Goal: Task Accomplishment & Management: Manage account settings

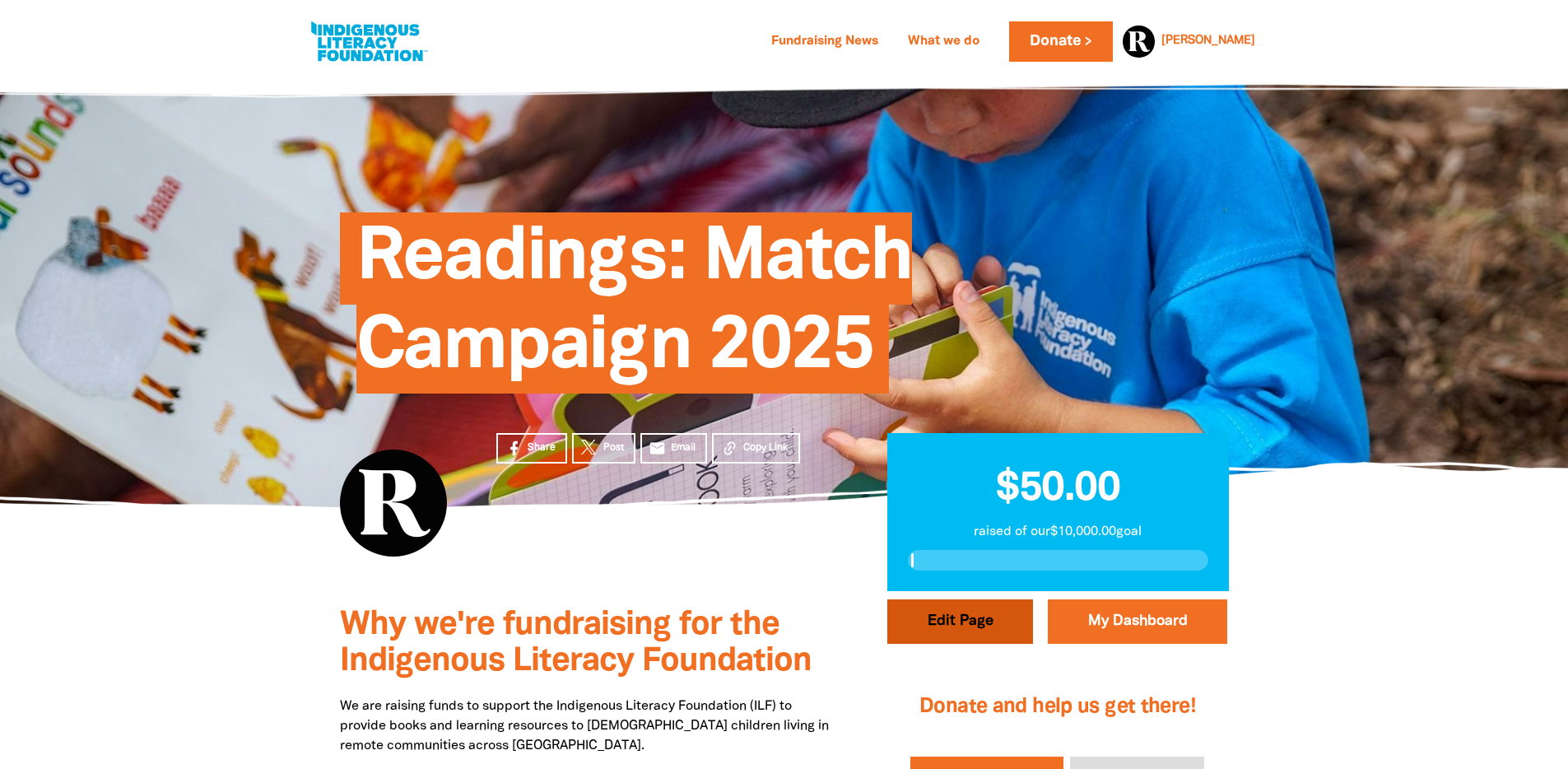
click at [927, 624] on button "Edit Page" at bounding box center [960, 622] width 146 height 45
select select "Yes"
select select "Activity"
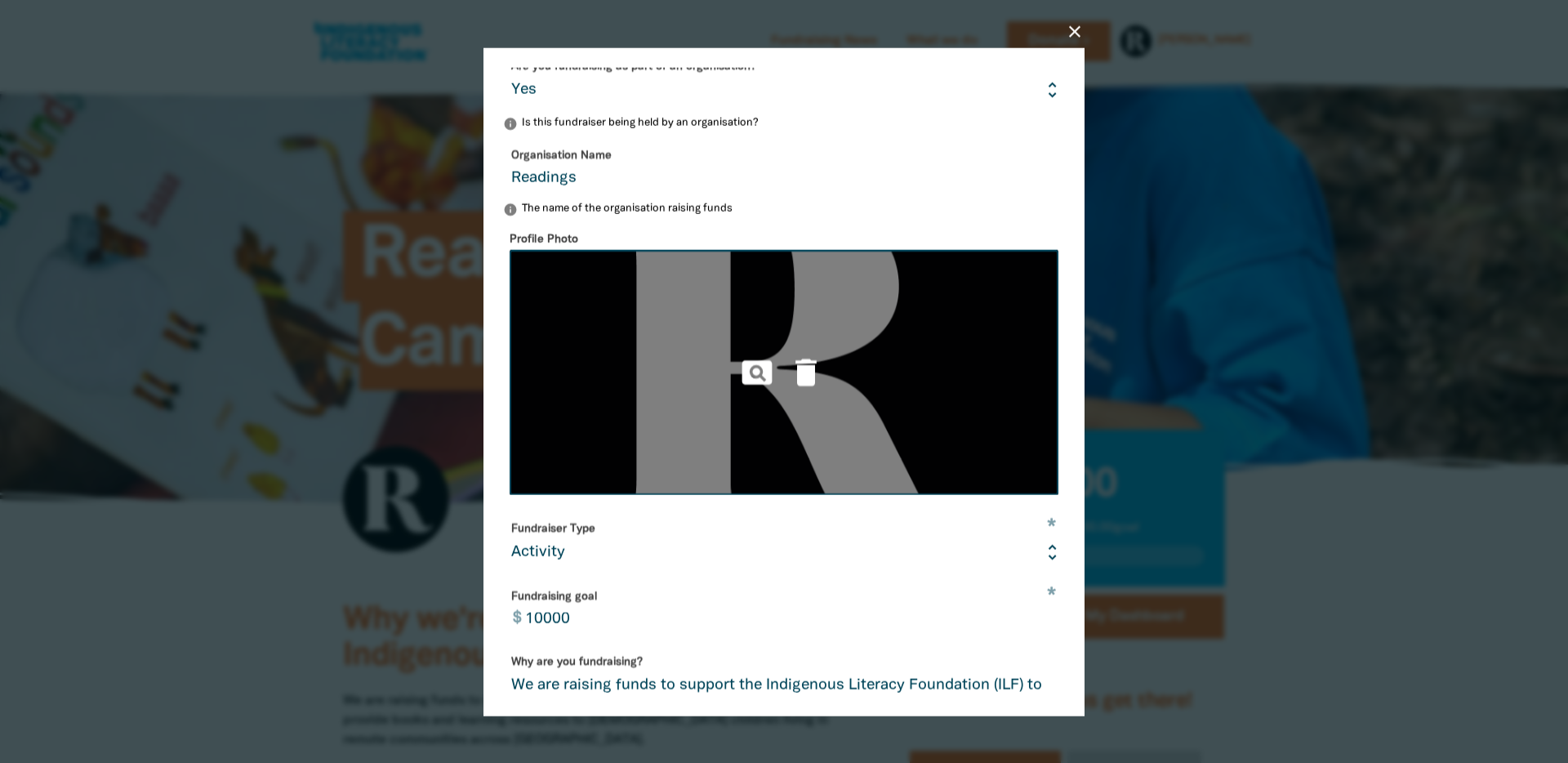
scroll to position [335, 0]
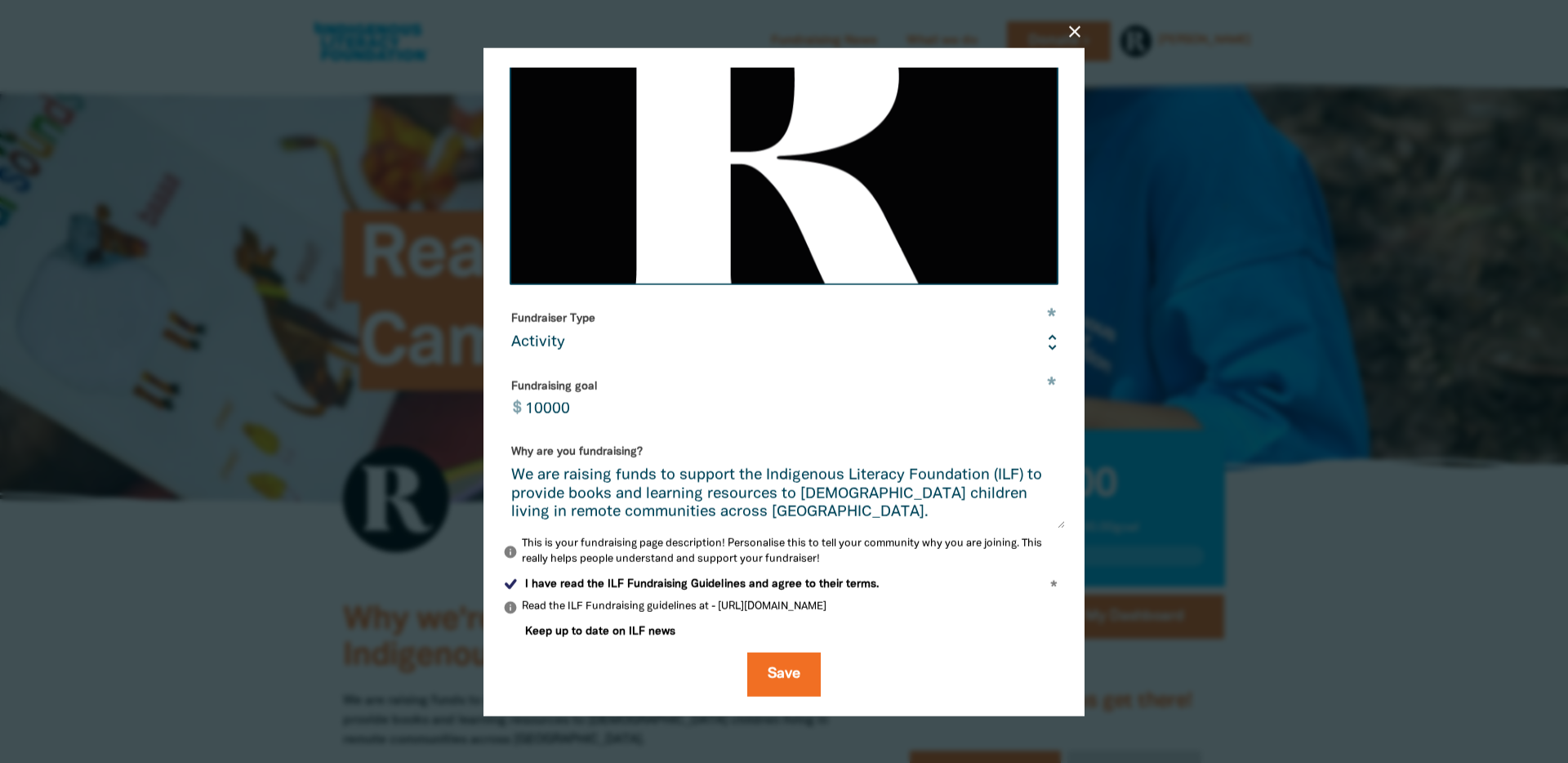
click at [567, 545] on p "info This is your fundraising page description! Personalise this to tell your c…" at bounding box center [784, 552] width 562 height 32
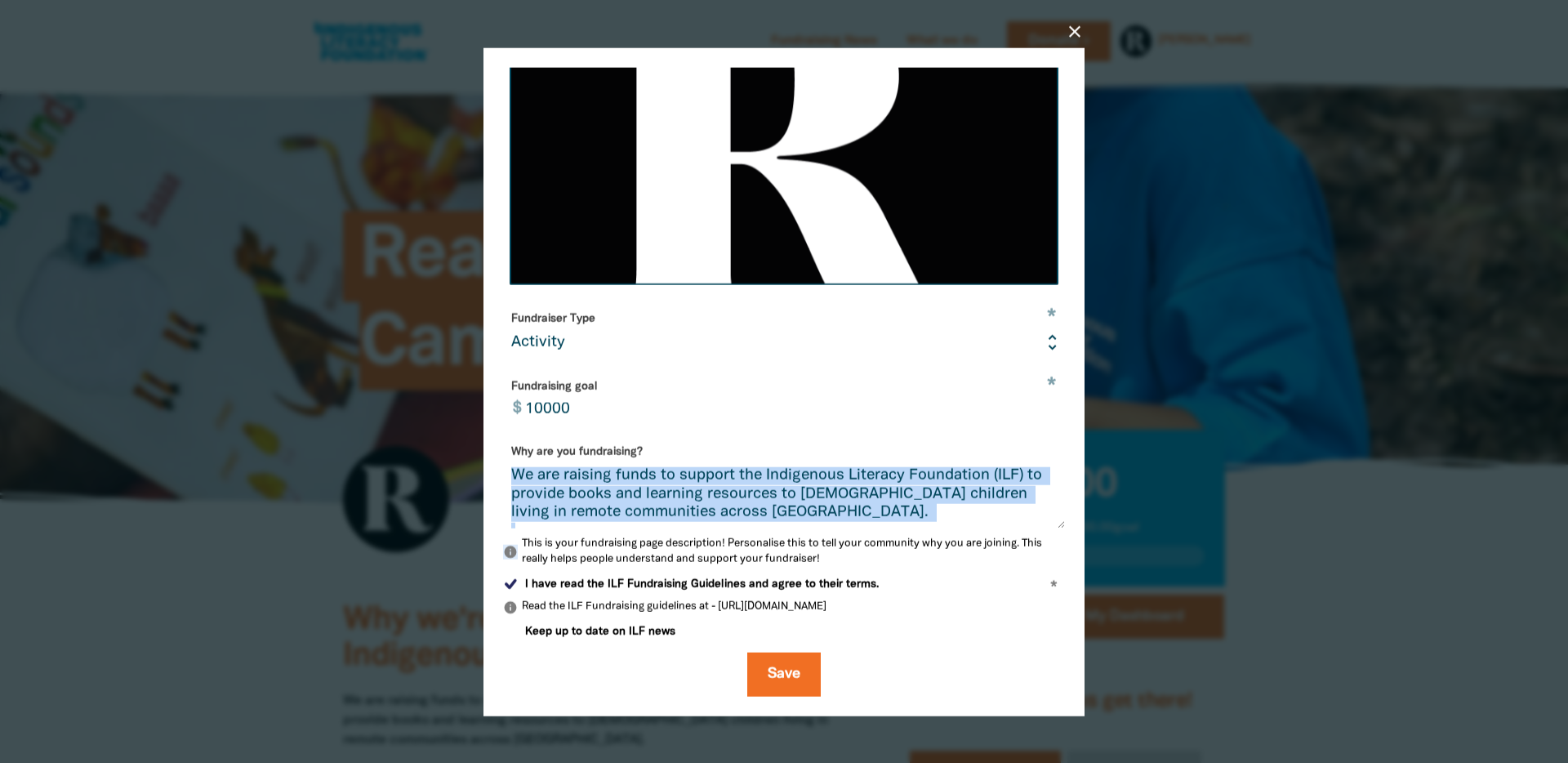
drag, startPoint x: 824, startPoint y: 549, endPoint x: 680, endPoint y: 520, distance: 146.9
click at [680, 520] on div "Why are you fundraising? We are raising funds to support the Indigenous Literac…" at bounding box center [784, 502] width 562 height 130
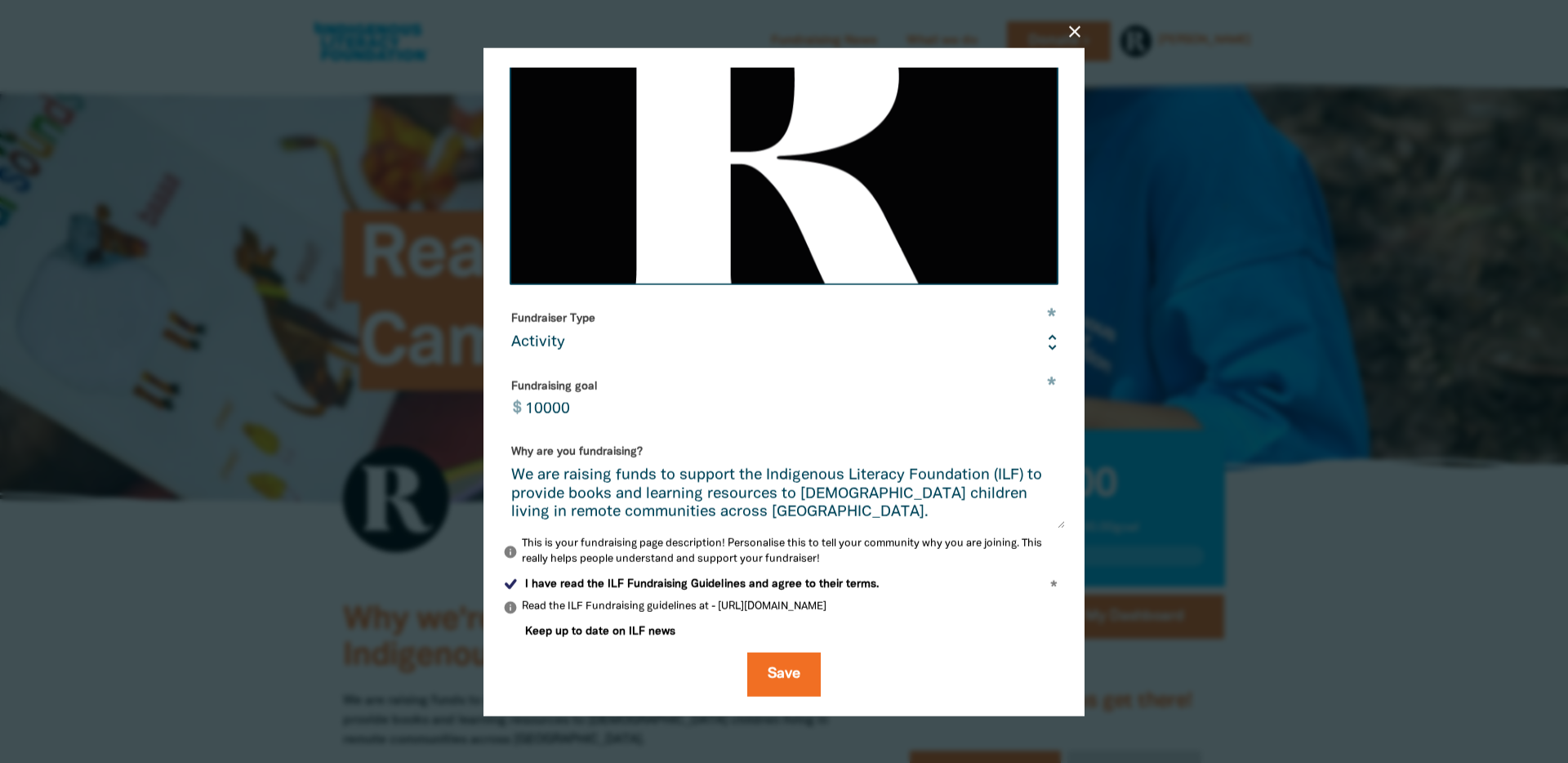
click at [683, 552] on p "info This is your fundraising page description! Personalise this to tell your c…" at bounding box center [784, 552] width 562 height 32
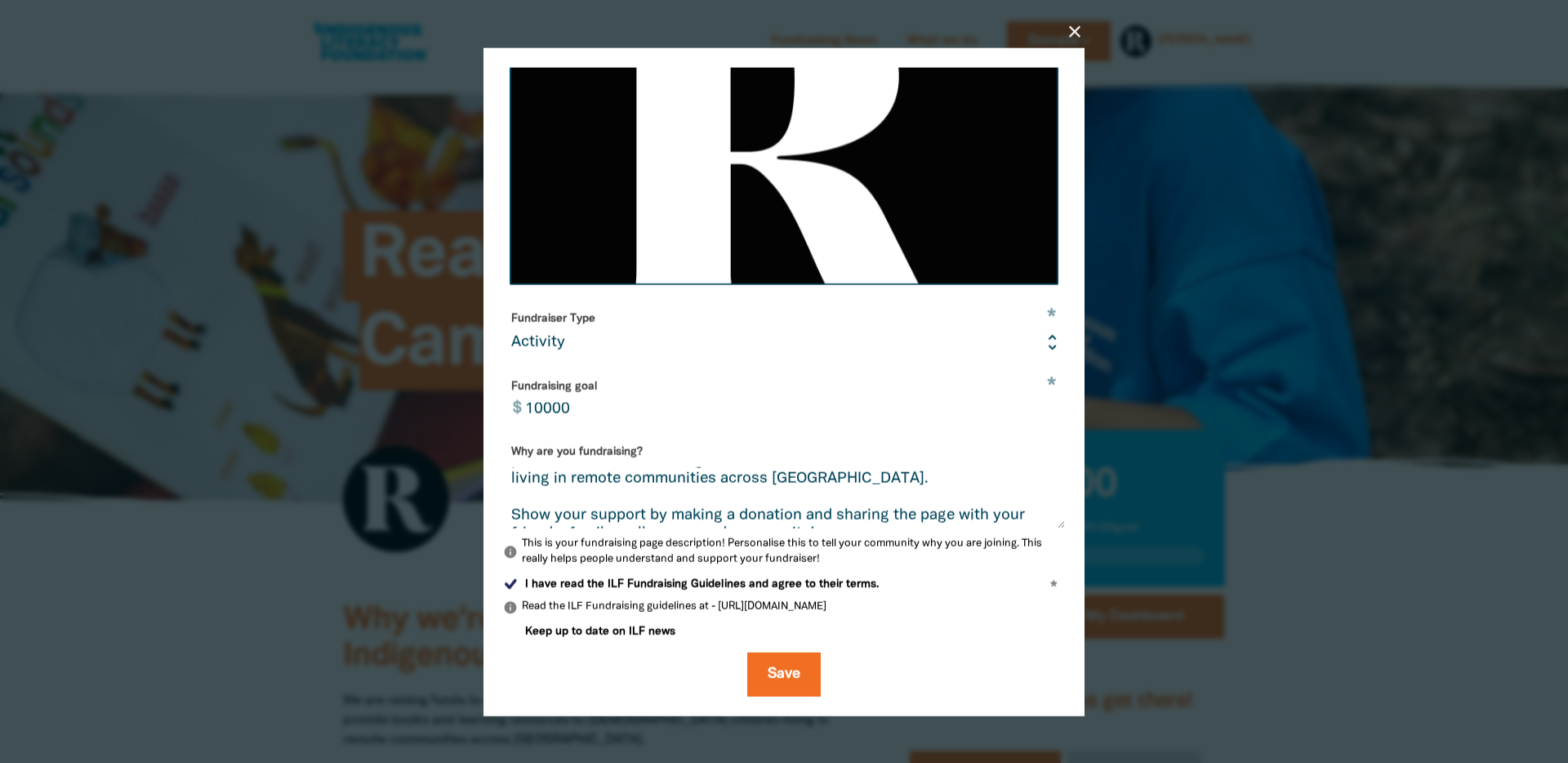
scroll to position [57, 0]
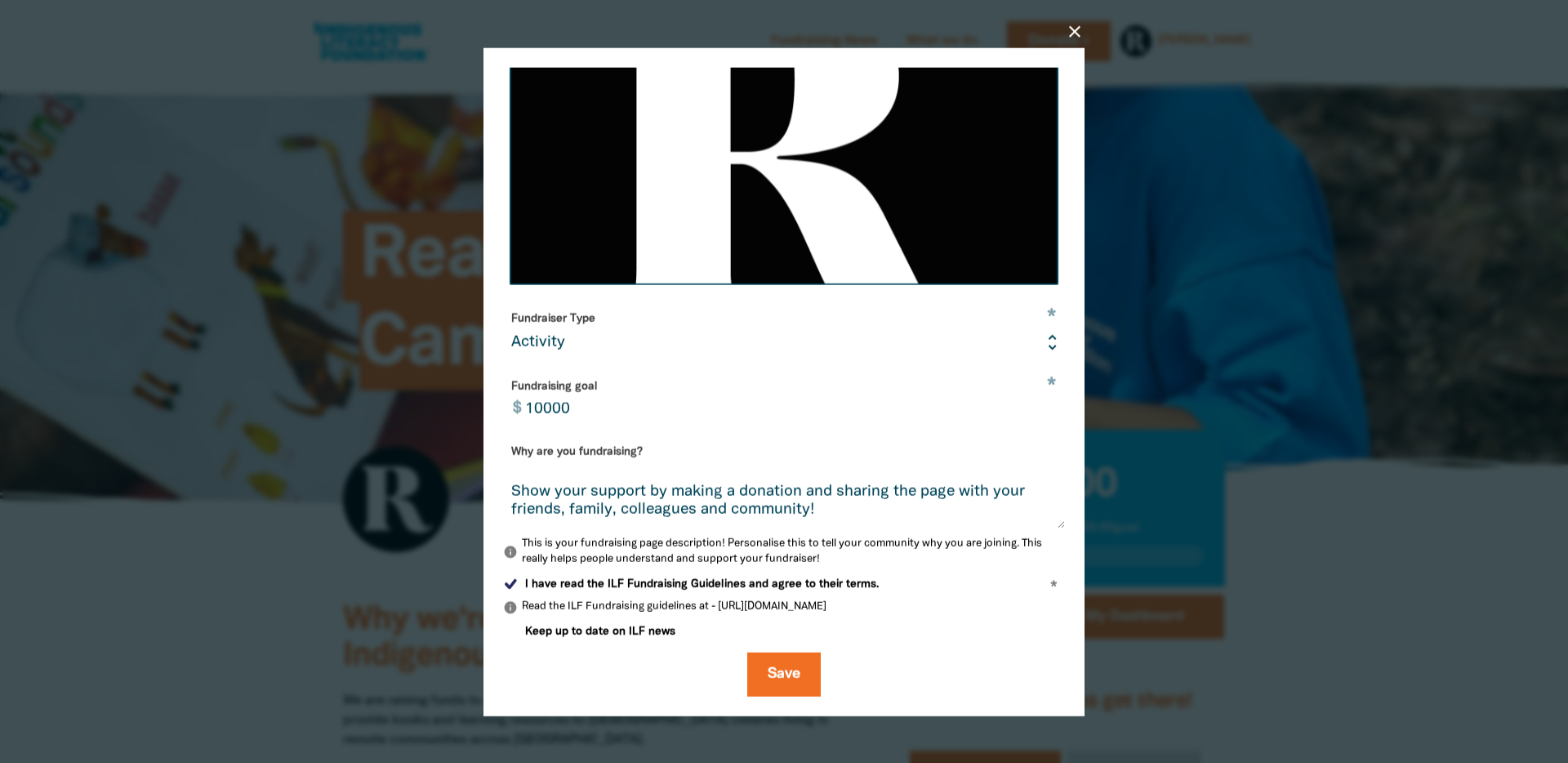
drag, startPoint x: 512, startPoint y: 474, endPoint x: 871, endPoint y: 571, distance: 371.9
click at [871, 571] on form "* Your fundraising page name Readings: Match Campaign 2025 Are you fundraising …" at bounding box center [784, 237] width 562 height 919
paste textarea "This is a great incentive to join Readings in supporting the ILF, which is one …"
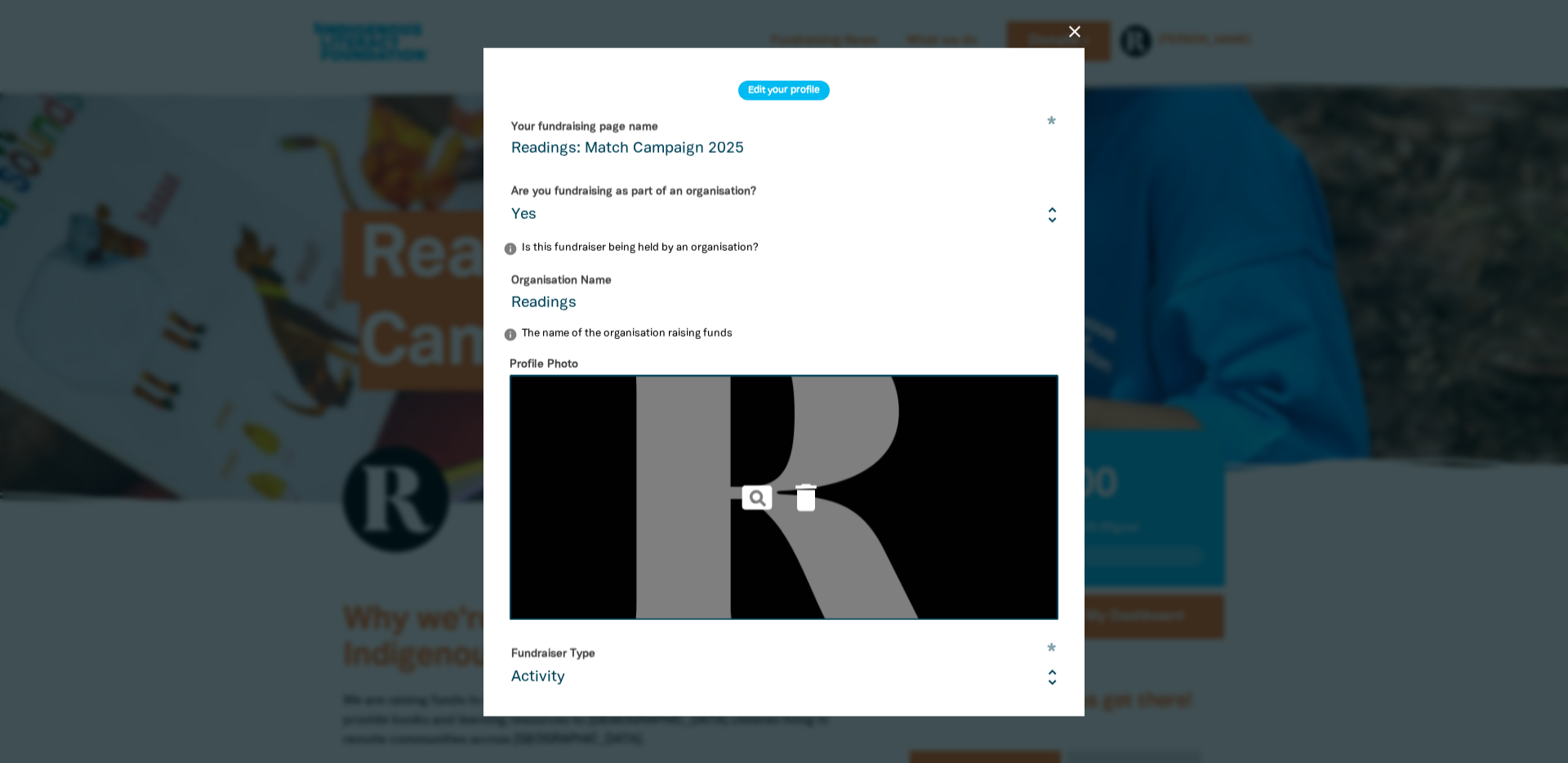
scroll to position [326, 0]
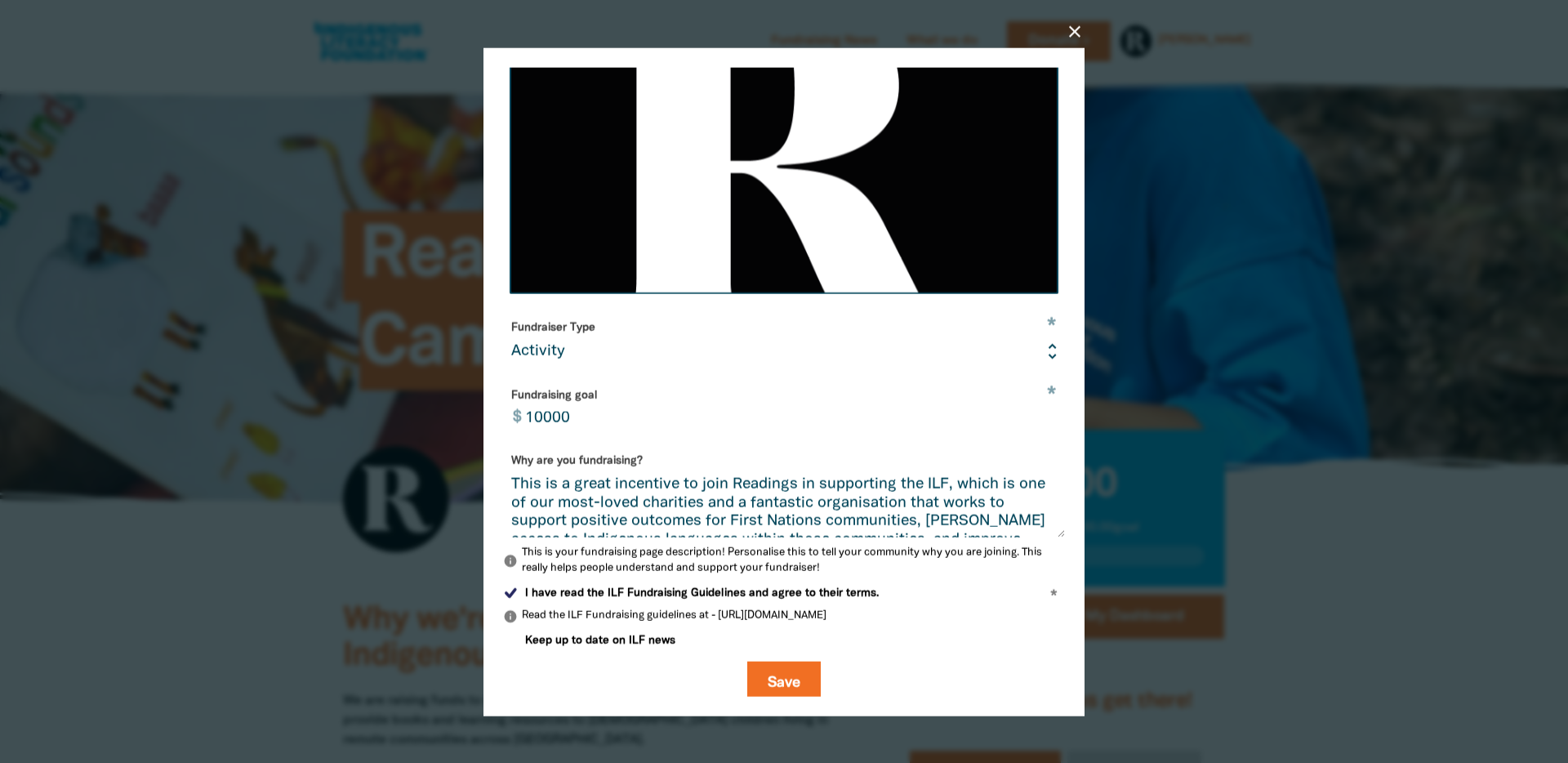
click at [513, 483] on textarea "This is a great incentive to join Readings in supporting the ILF, which is one …" at bounding box center [784, 507] width 562 height 61
paste textarea "Throughout September, Readings will match donations to the ILF made through Rea…"
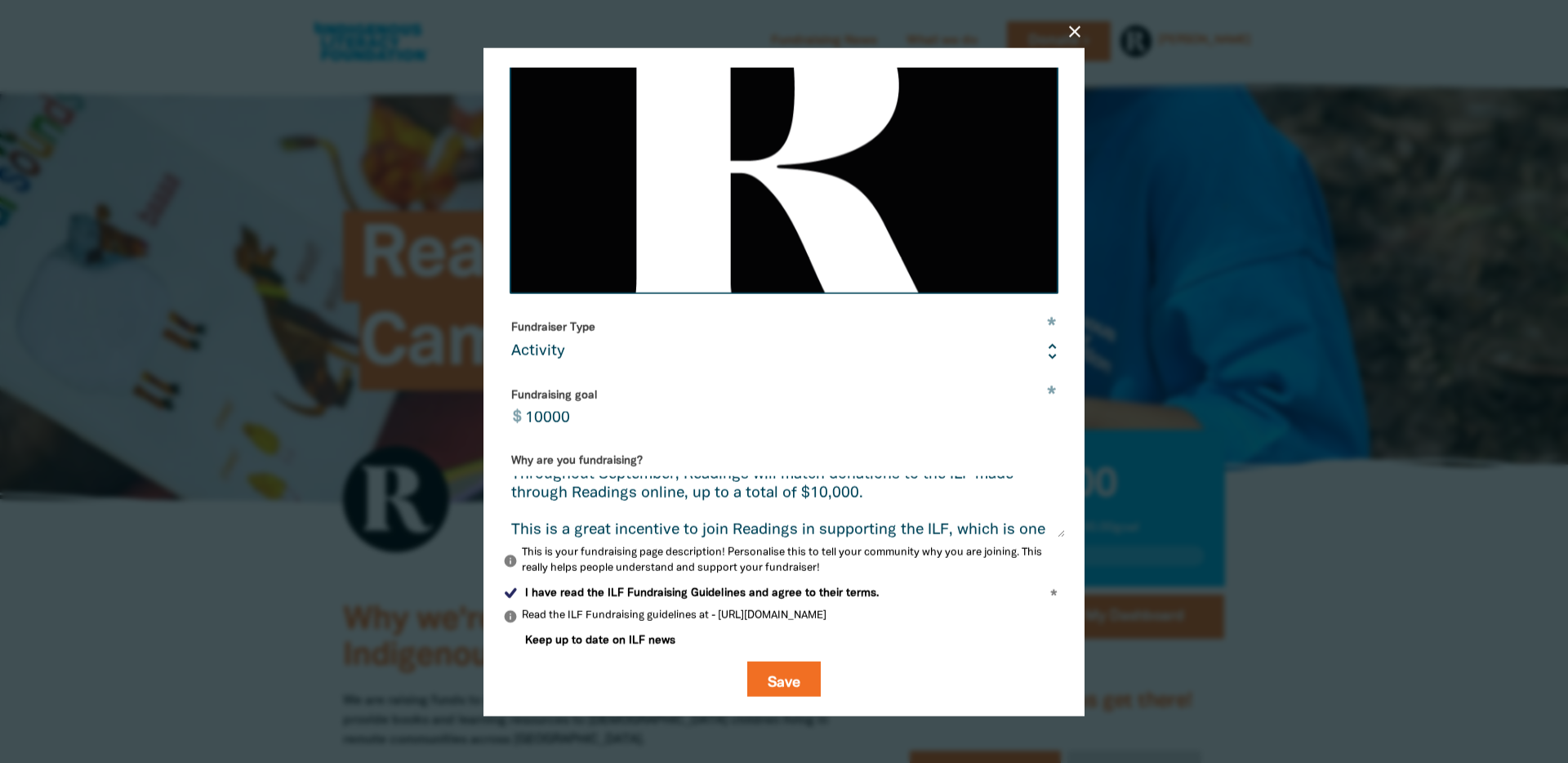
scroll to position [0, 0]
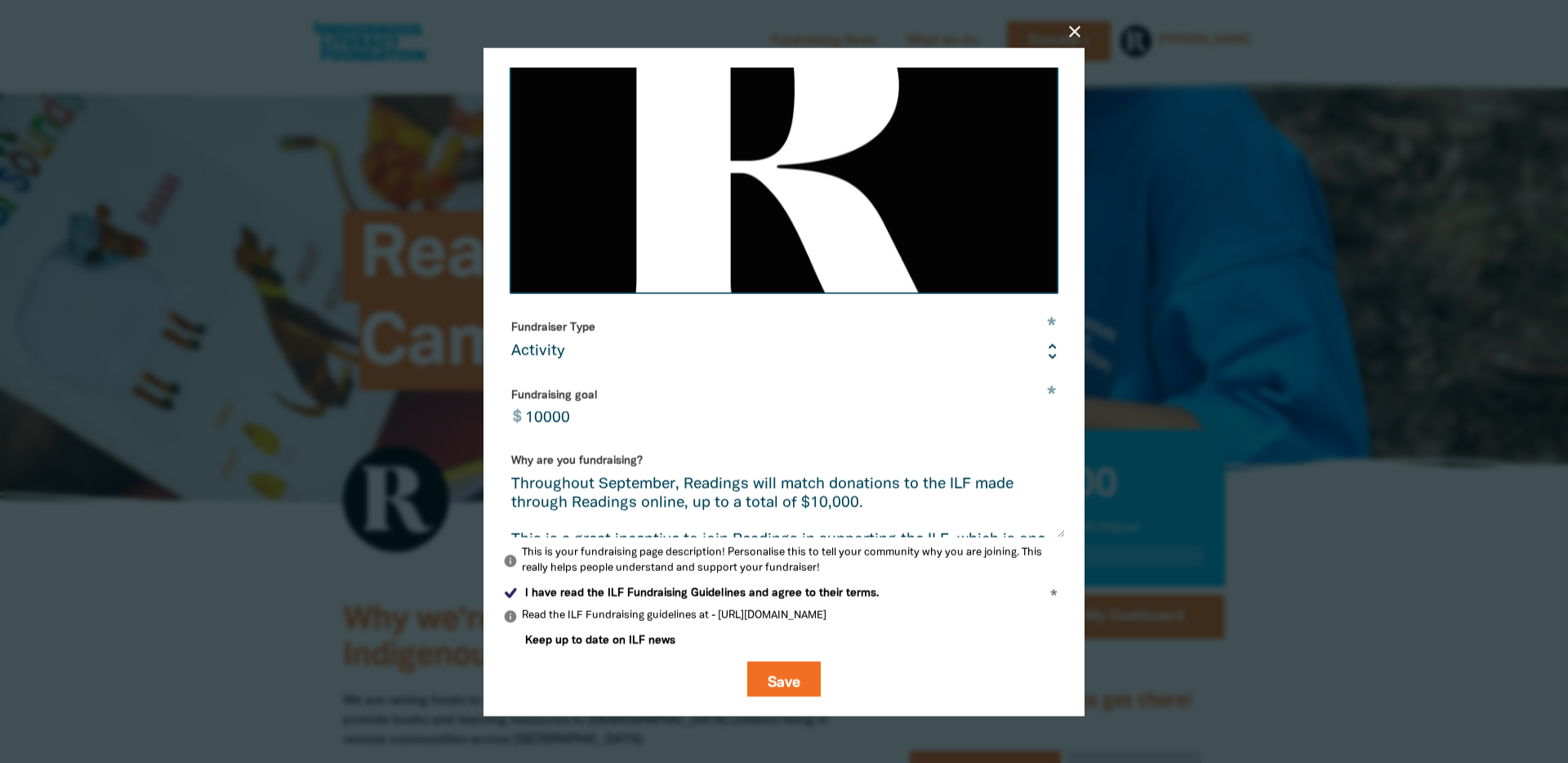
drag, startPoint x: 681, startPoint y: 507, endPoint x: 906, endPoint y: 488, distance: 225.8
click at [906, 488] on textarea "Throughout September, Readings will match donations to the ILF made through Rea…" at bounding box center [784, 507] width 562 height 61
drag, startPoint x: 905, startPoint y: 483, endPoint x: 689, endPoint y: 503, distance: 216.9
click at [689, 503] on textarea "Throughout September, Readings will match donations to the ILF made through Rea…" at bounding box center [784, 507] width 562 height 61
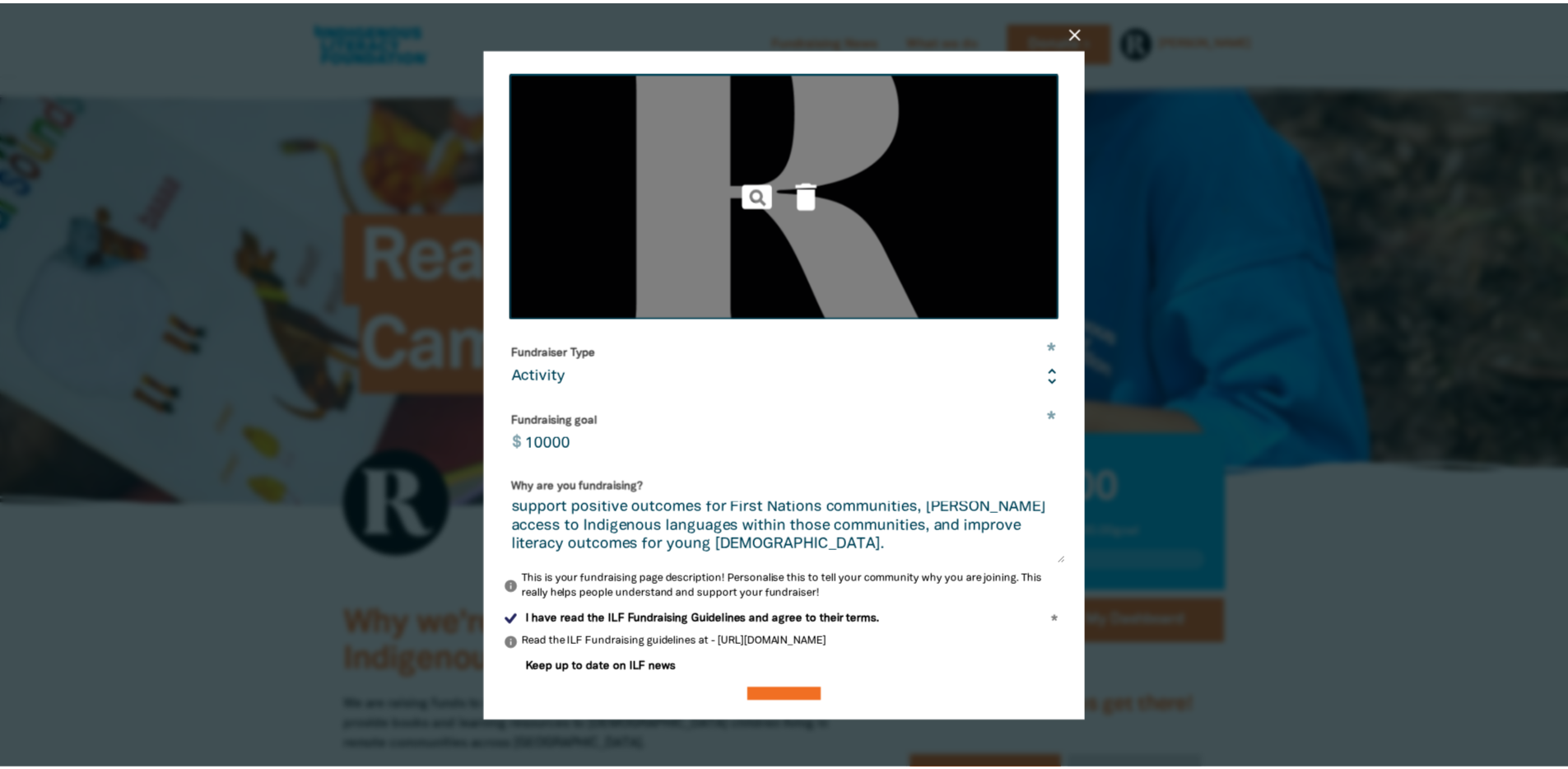
scroll to position [338, 0]
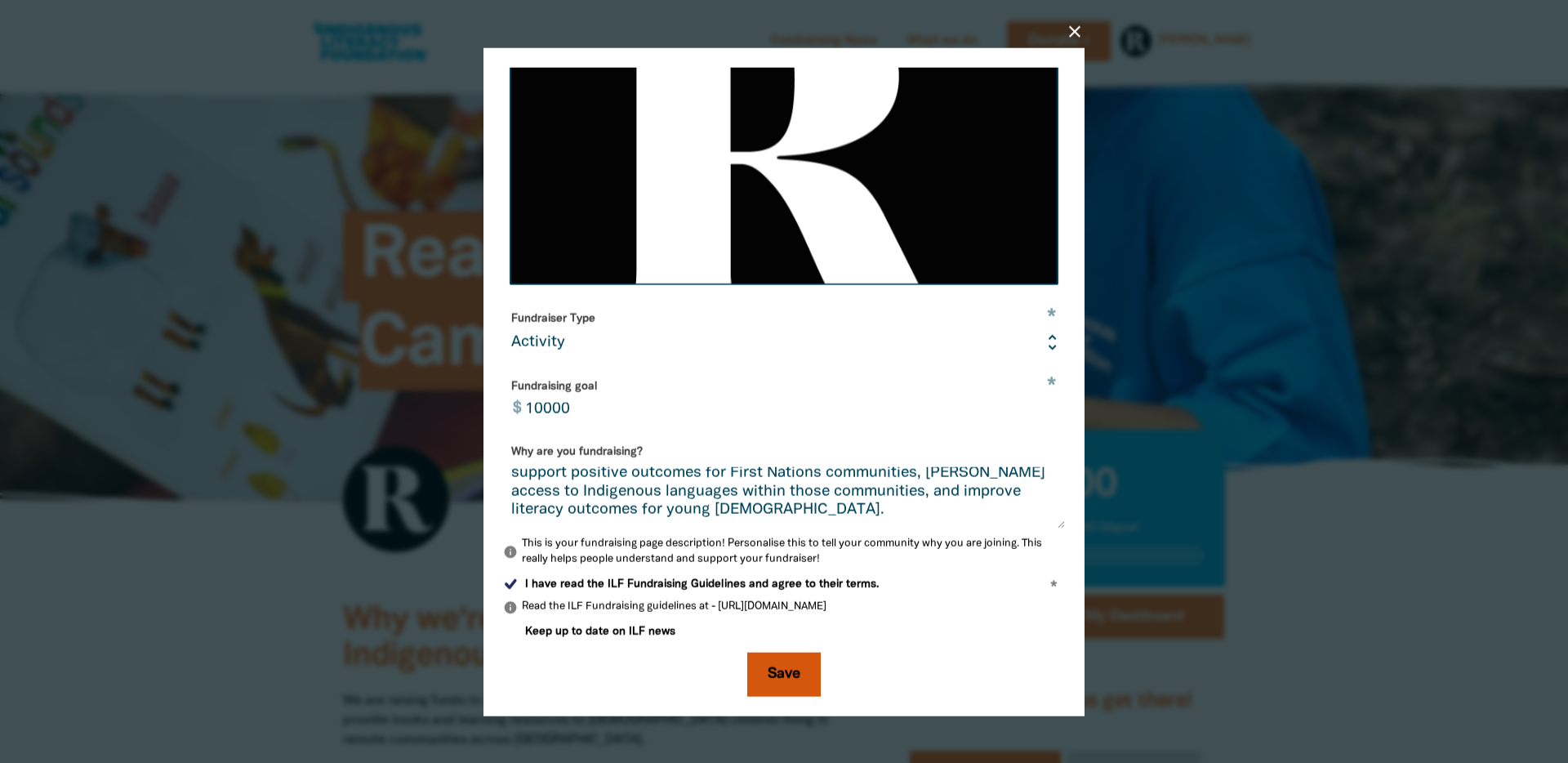
type textarea "Throughout September, Readings will match donations made through this page, up …"
click at [760, 670] on button "Save" at bounding box center [783, 675] width 73 height 44
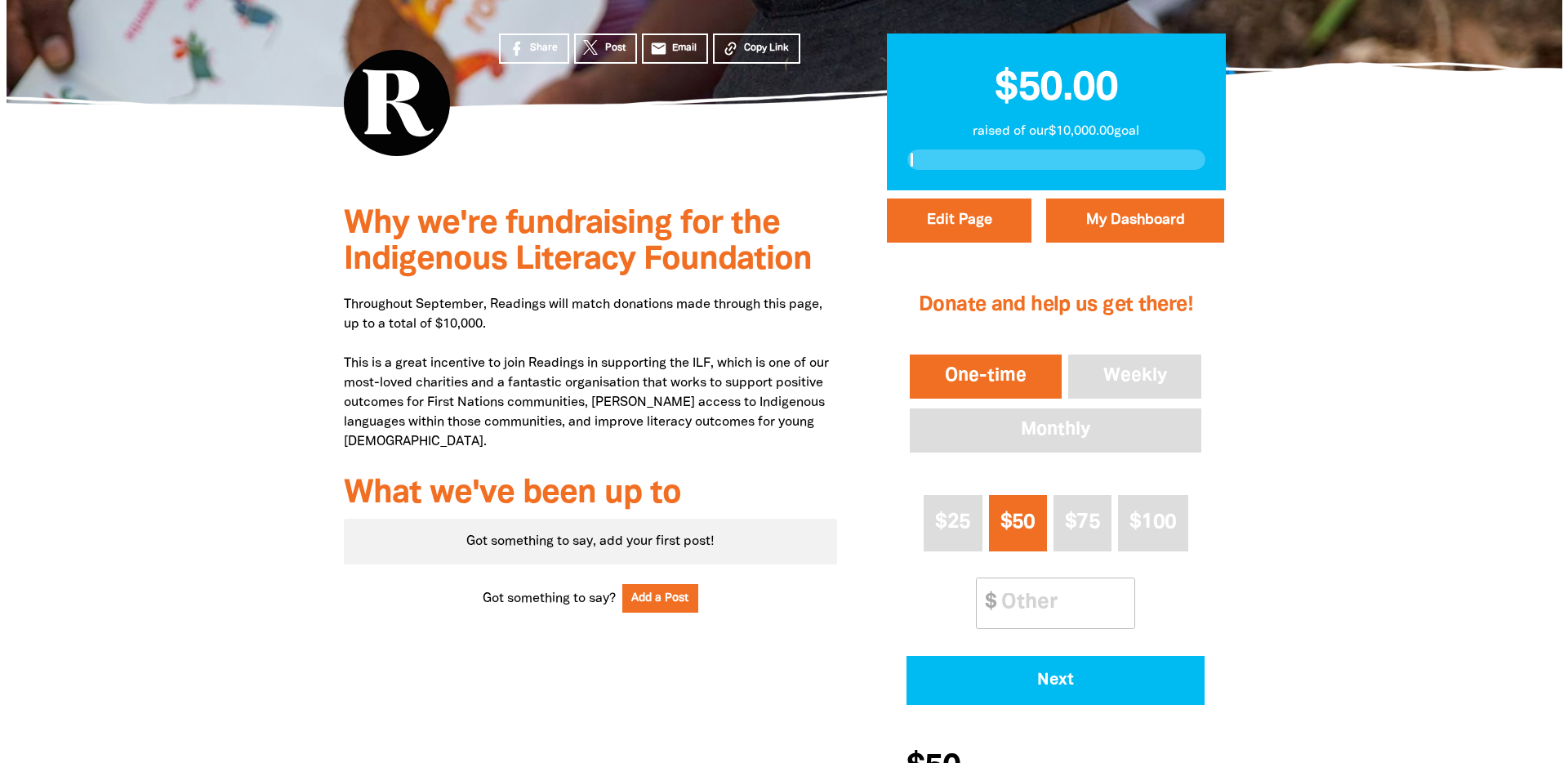
scroll to position [400, 0]
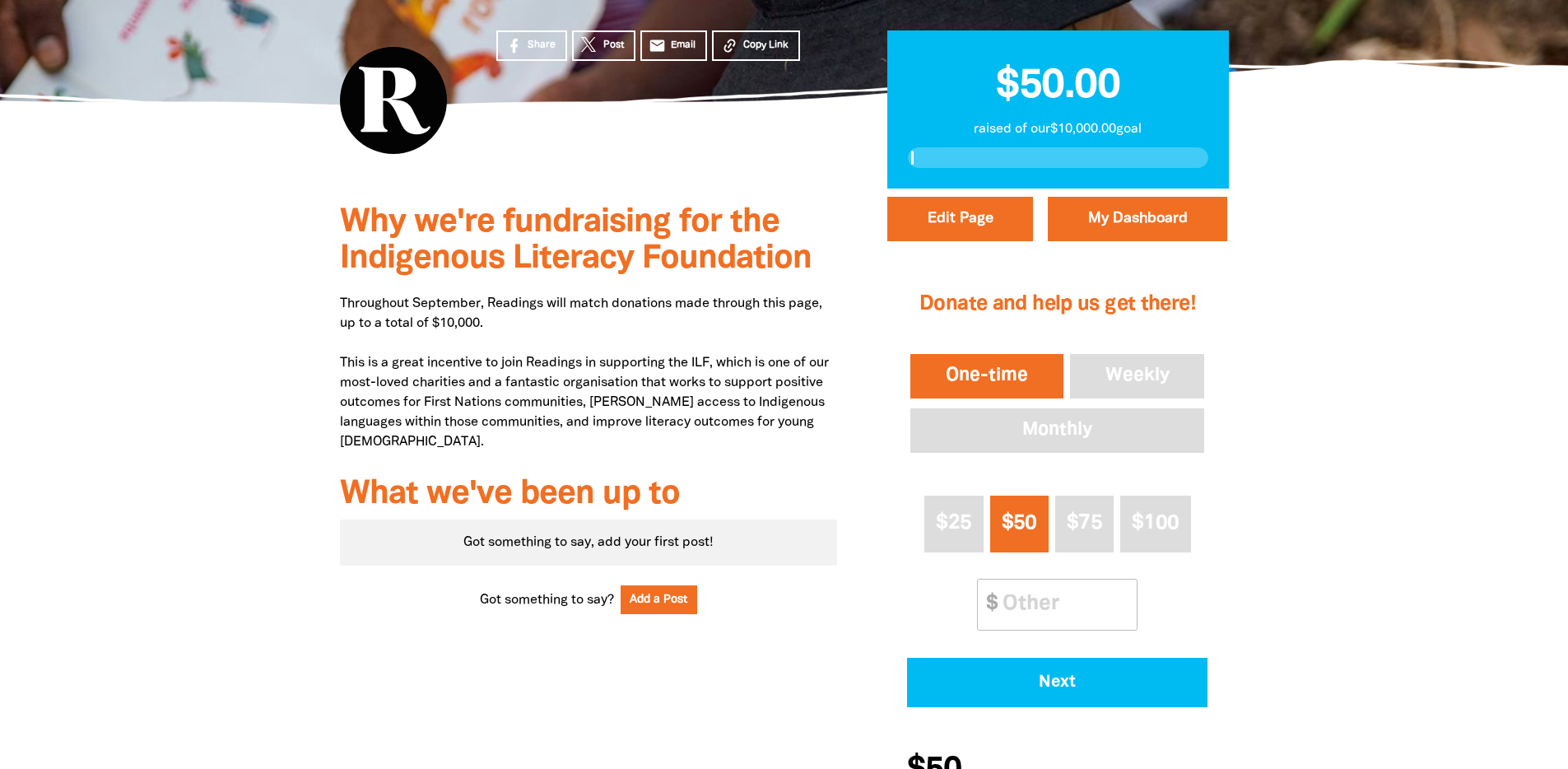
click at [378, 304] on p "Throughout September, Readings will match donations made through this page, up …" at bounding box center [589, 372] width 498 height 158
click at [978, 226] on button "Edit Page" at bounding box center [960, 219] width 146 height 45
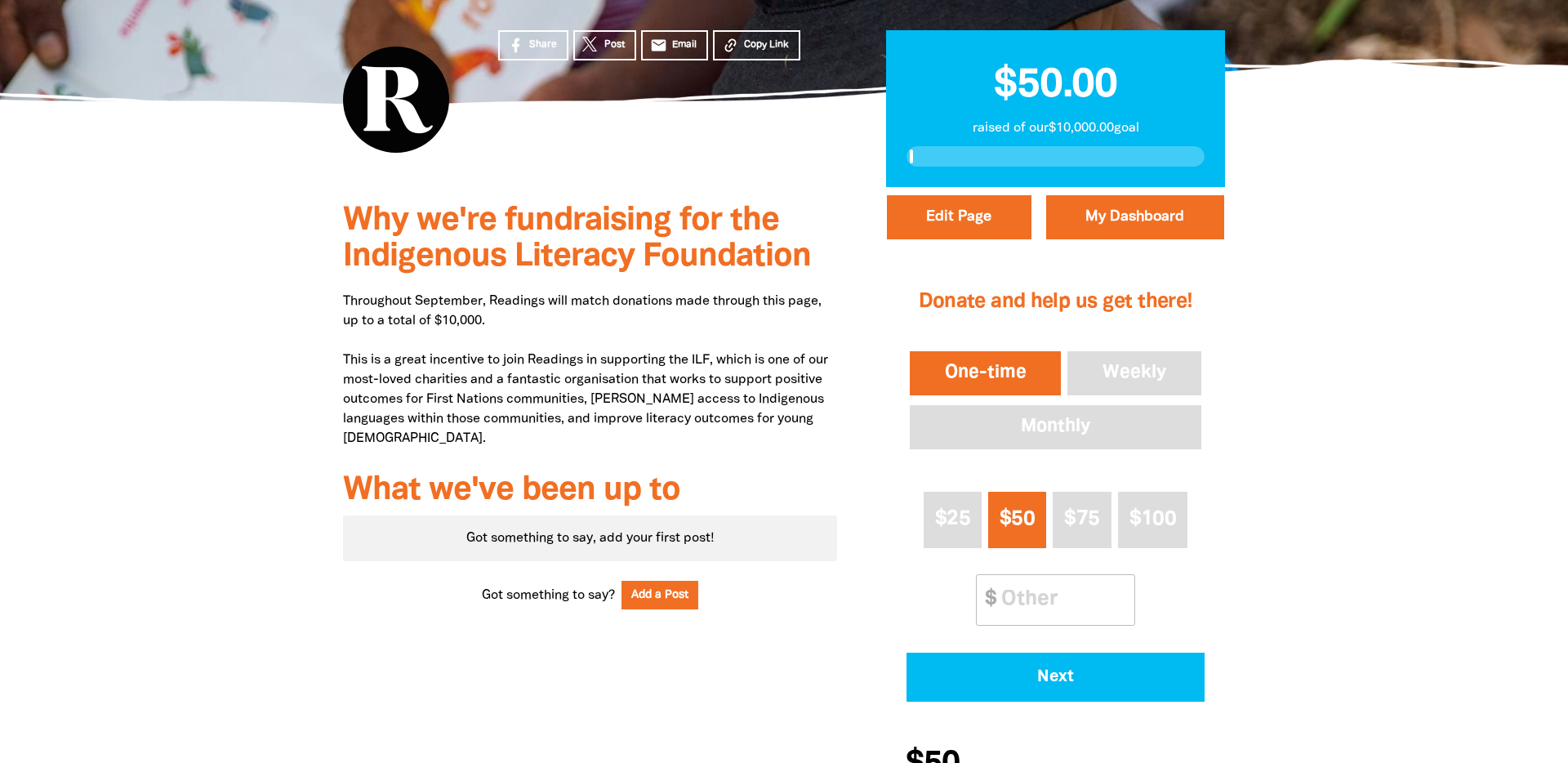
select select "Yes"
select select "Activity"
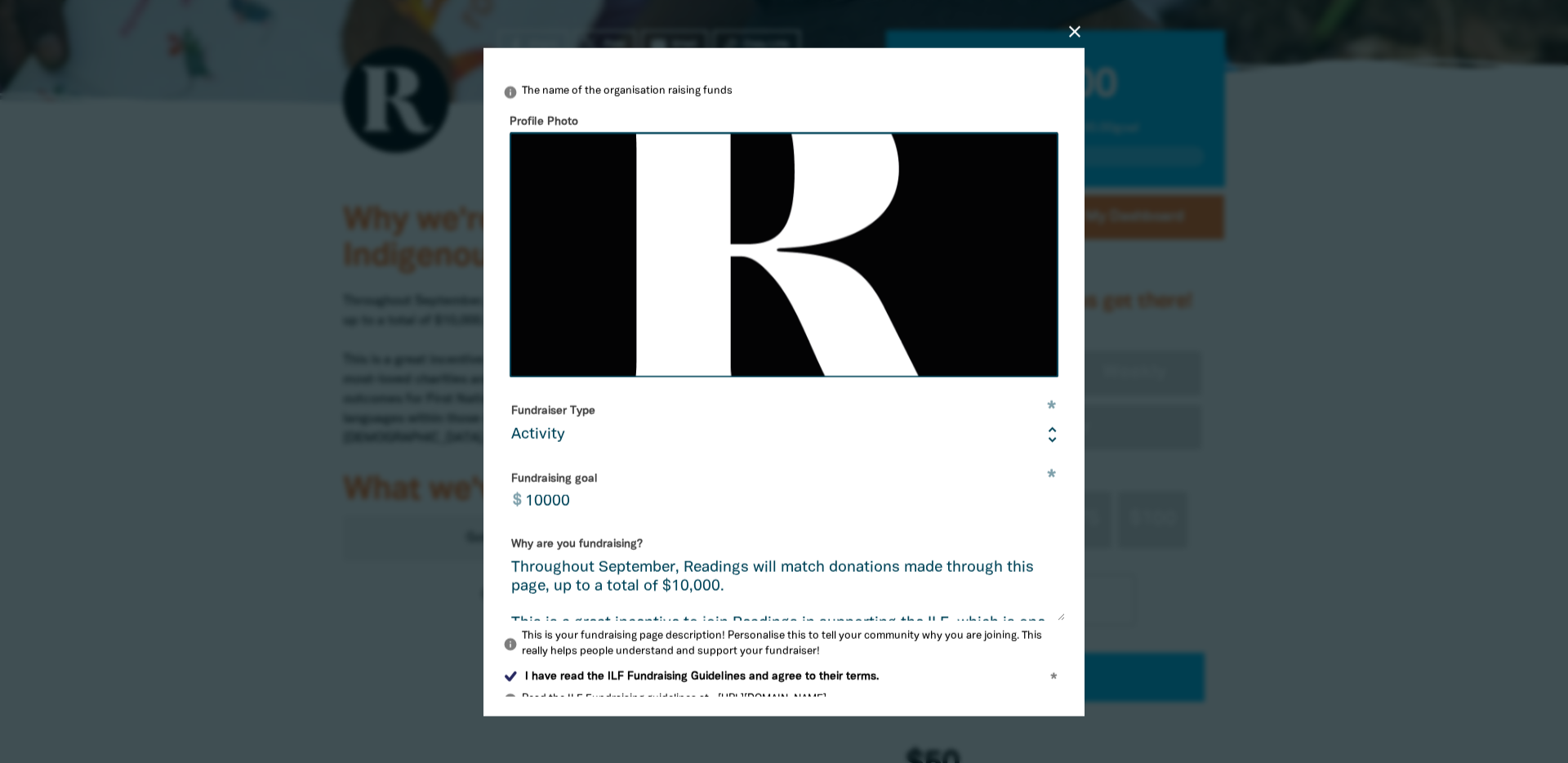
scroll to position [335, 0]
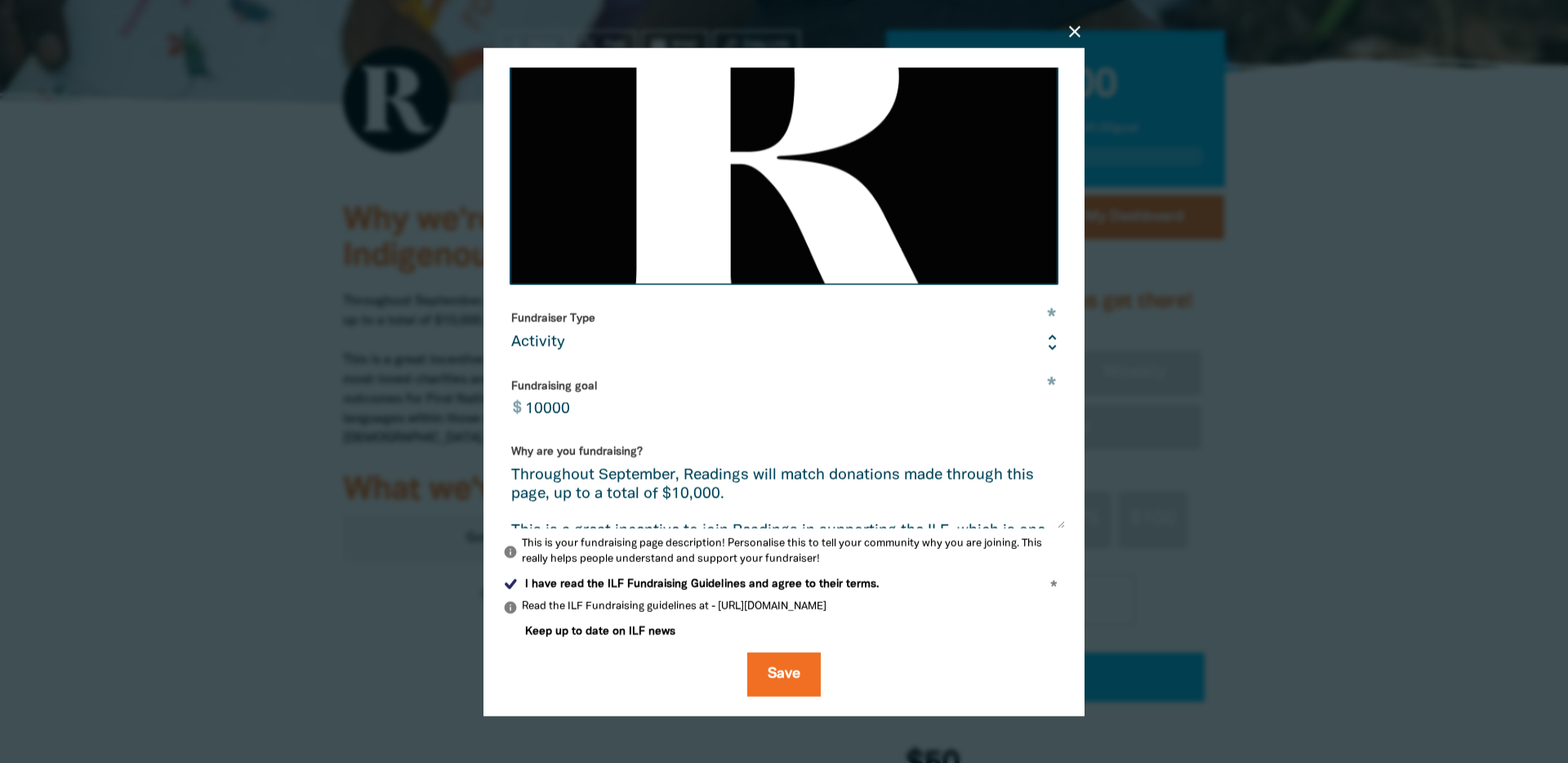
click at [513, 464] on div "Why are you fundraising? Throughout September, Readings will match donations ma…" at bounding box center [784, 483] width 562 height 90
click at [511, 472] on textarea "Throughout September, Readings will match donations made through this page, up …" at bounding box center [784, 497] width 562 height 61
paste textarea "Readings is keen to showcase the incredible work of the Indigenous Literacy Fou…"
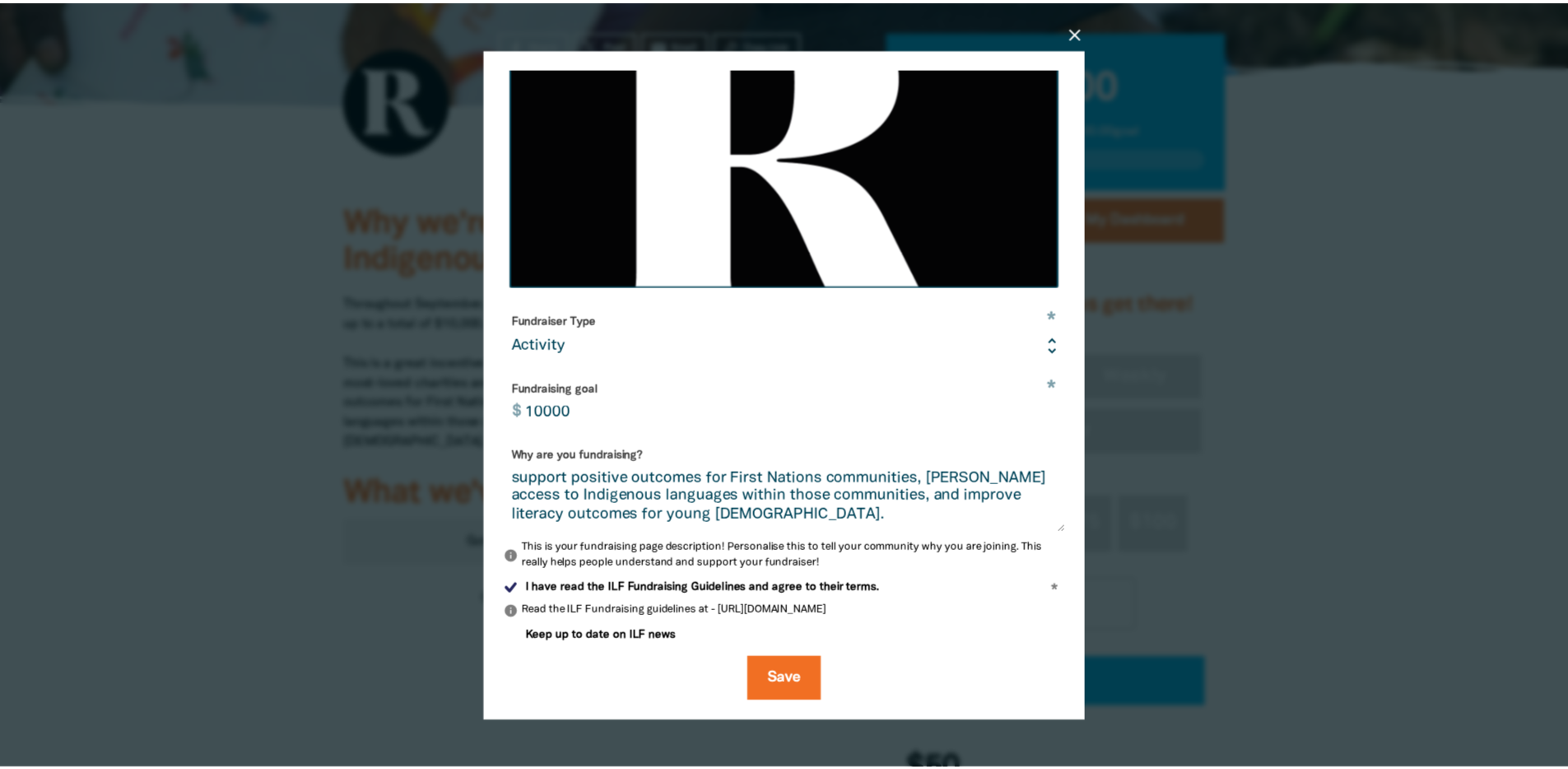
scroll to position [113, 0]
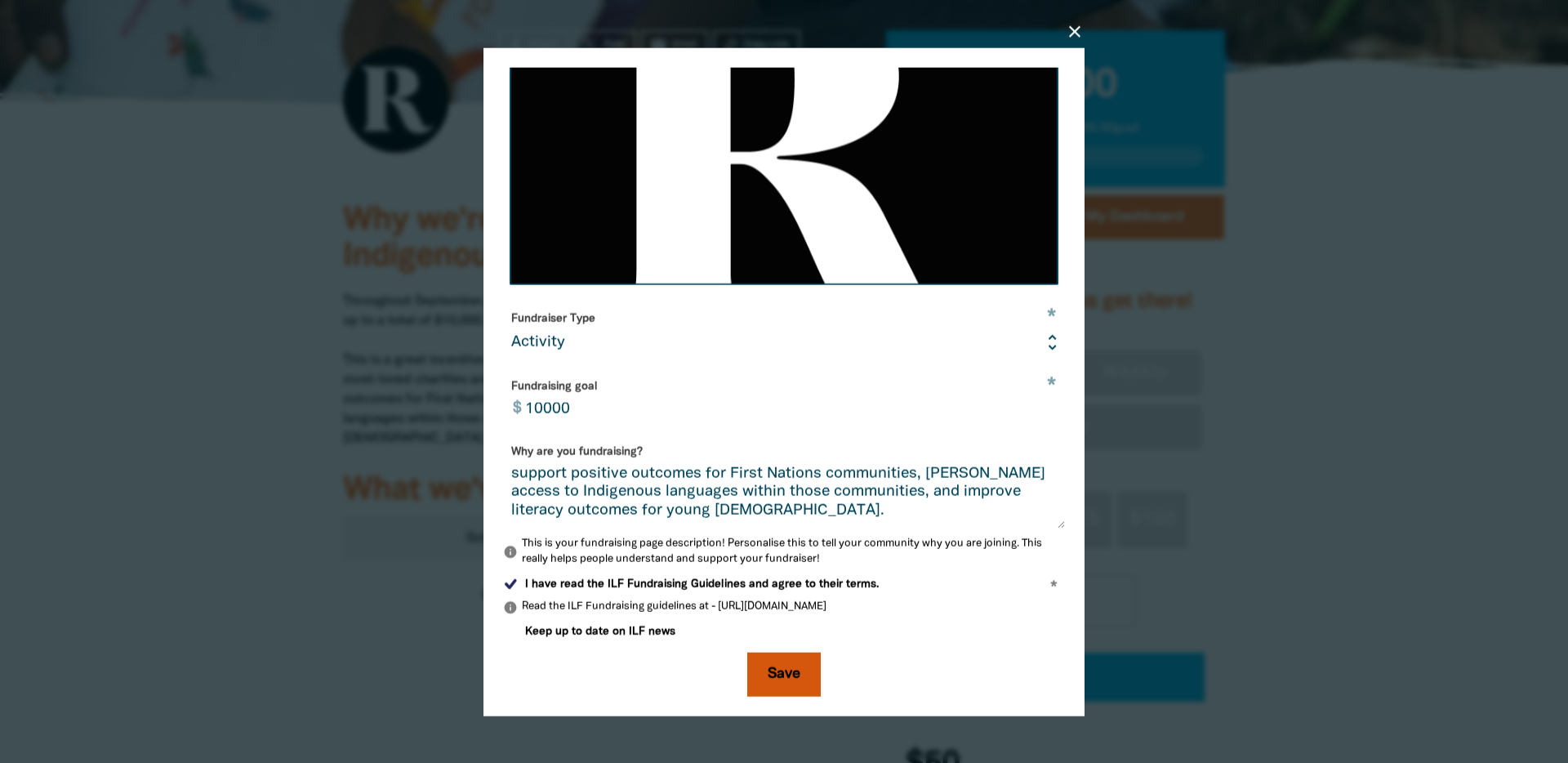
type textarea "Readings is keen to showcase the incredible work of the Indigenous Literacy Fou…"
click at [778, 678] on button "Save" at bounding box center [783, 675] width 73 height 44
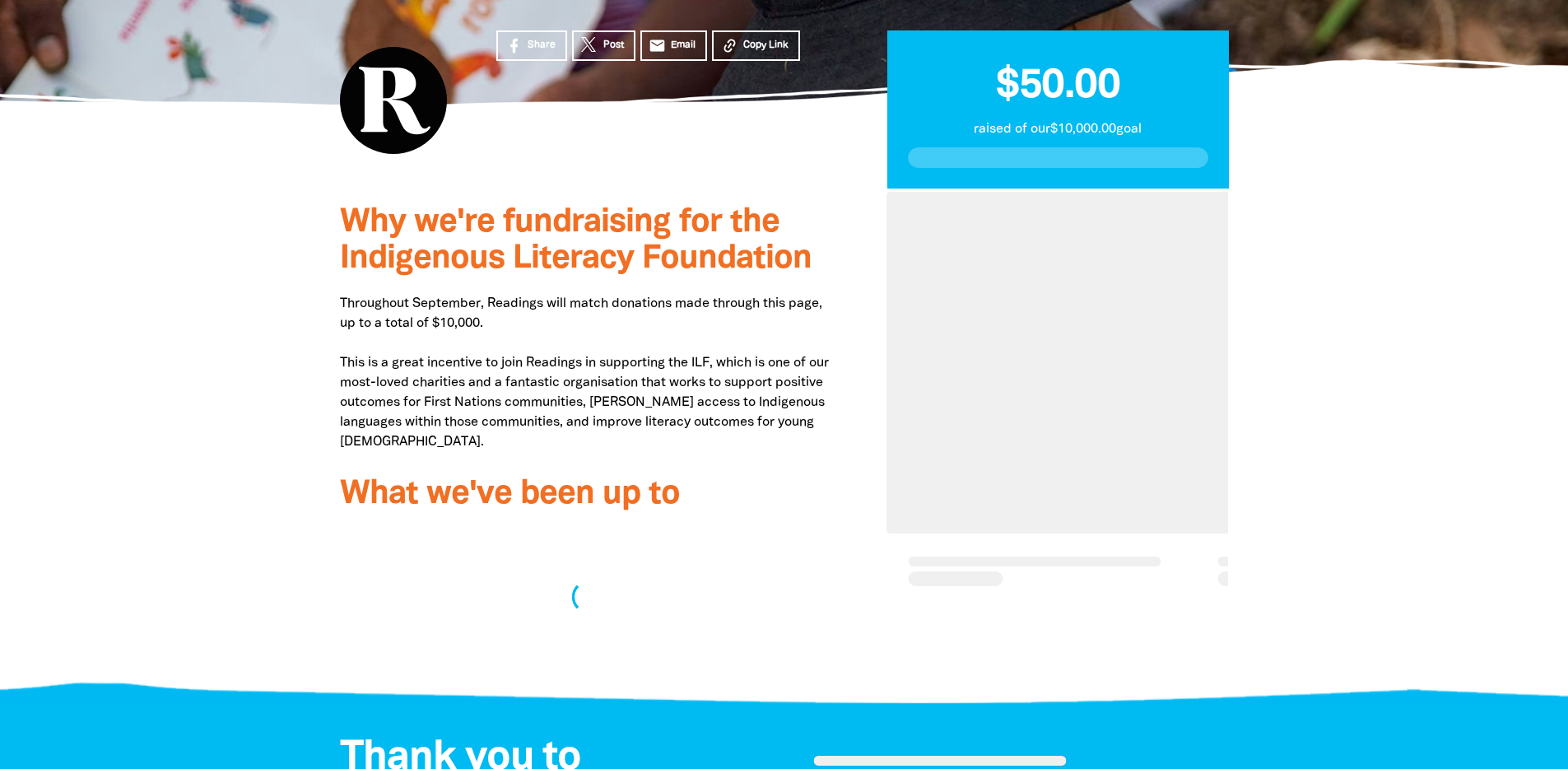
scroll to position [403, 0]
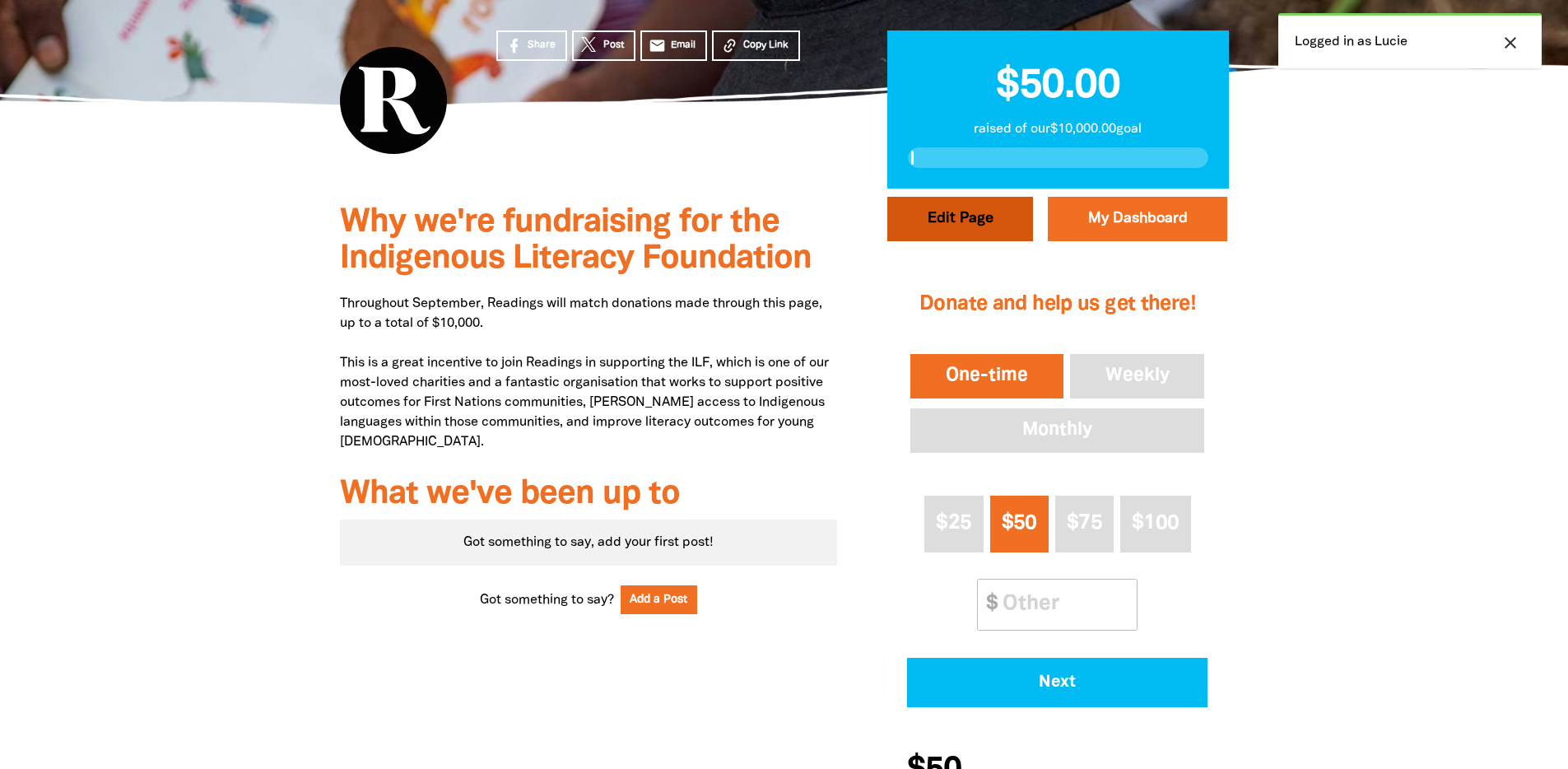
click at [970, 230] on button "Edit Page" at bounding box center [960, 219] width 146 height 45
select select "Yes"
select select "Activity"
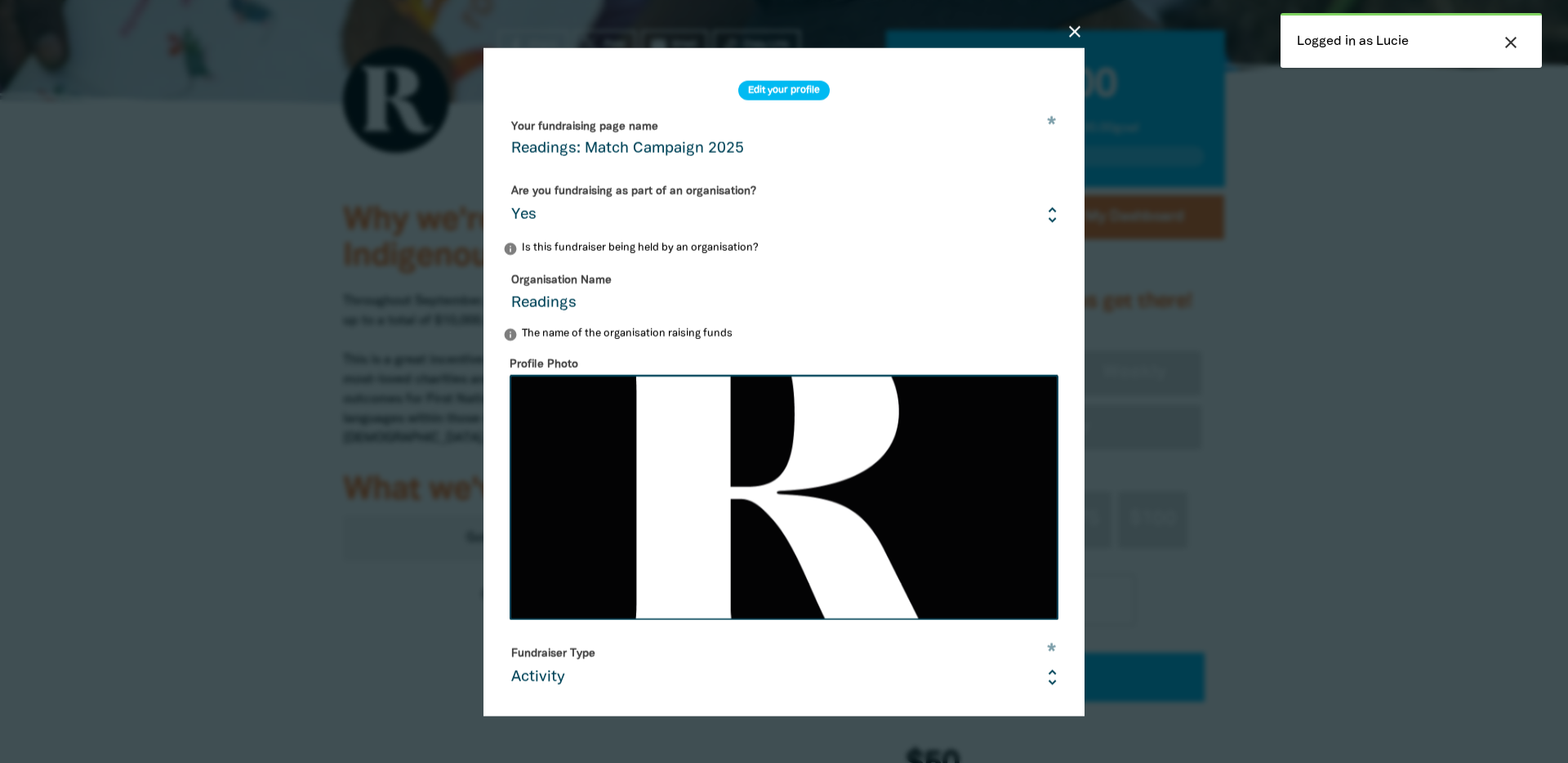
click at [1078, 31] on icon "close" at bounding box center [1075, 31] width 19 height 19
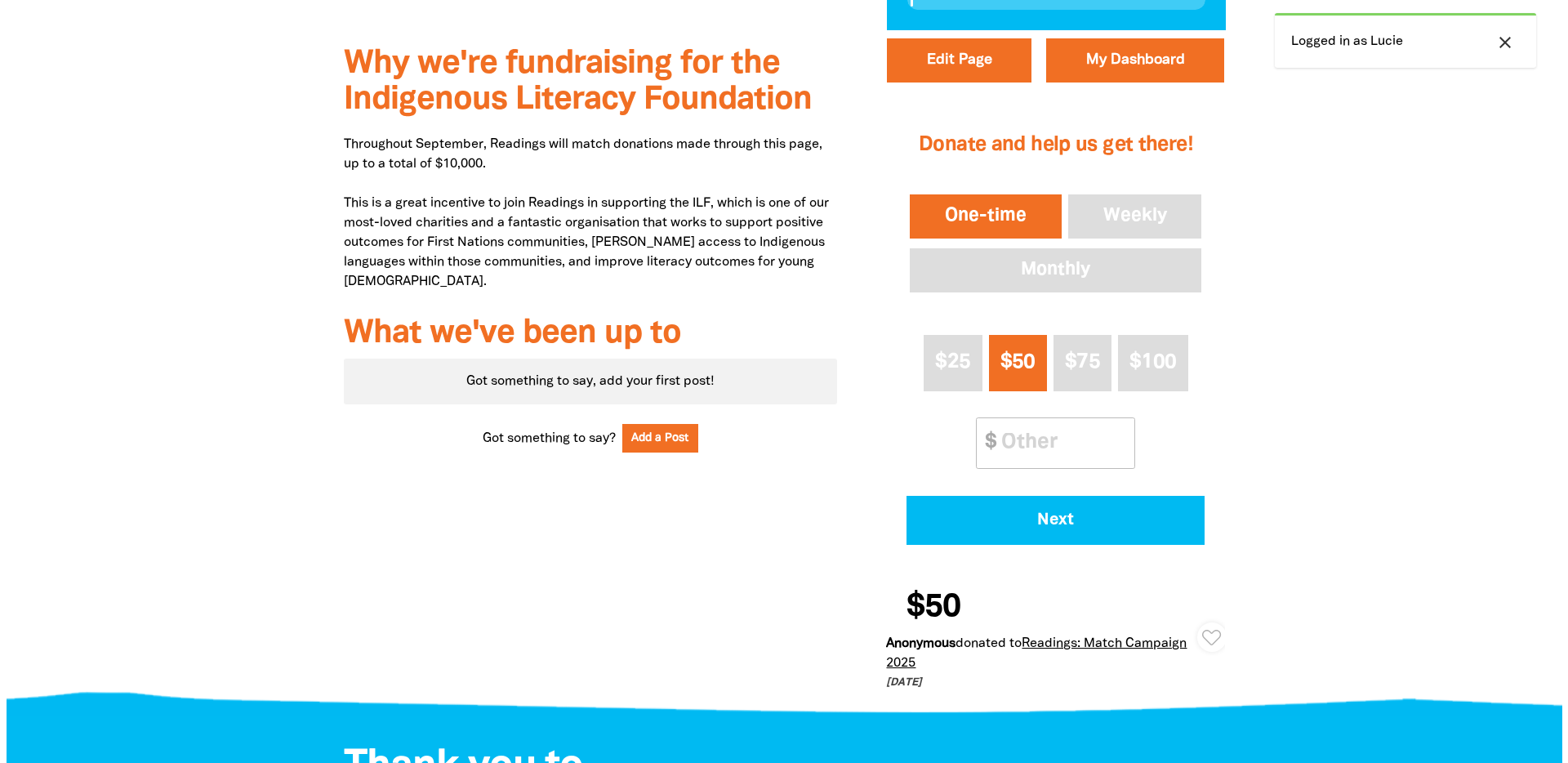
scroll to position [404, 0]
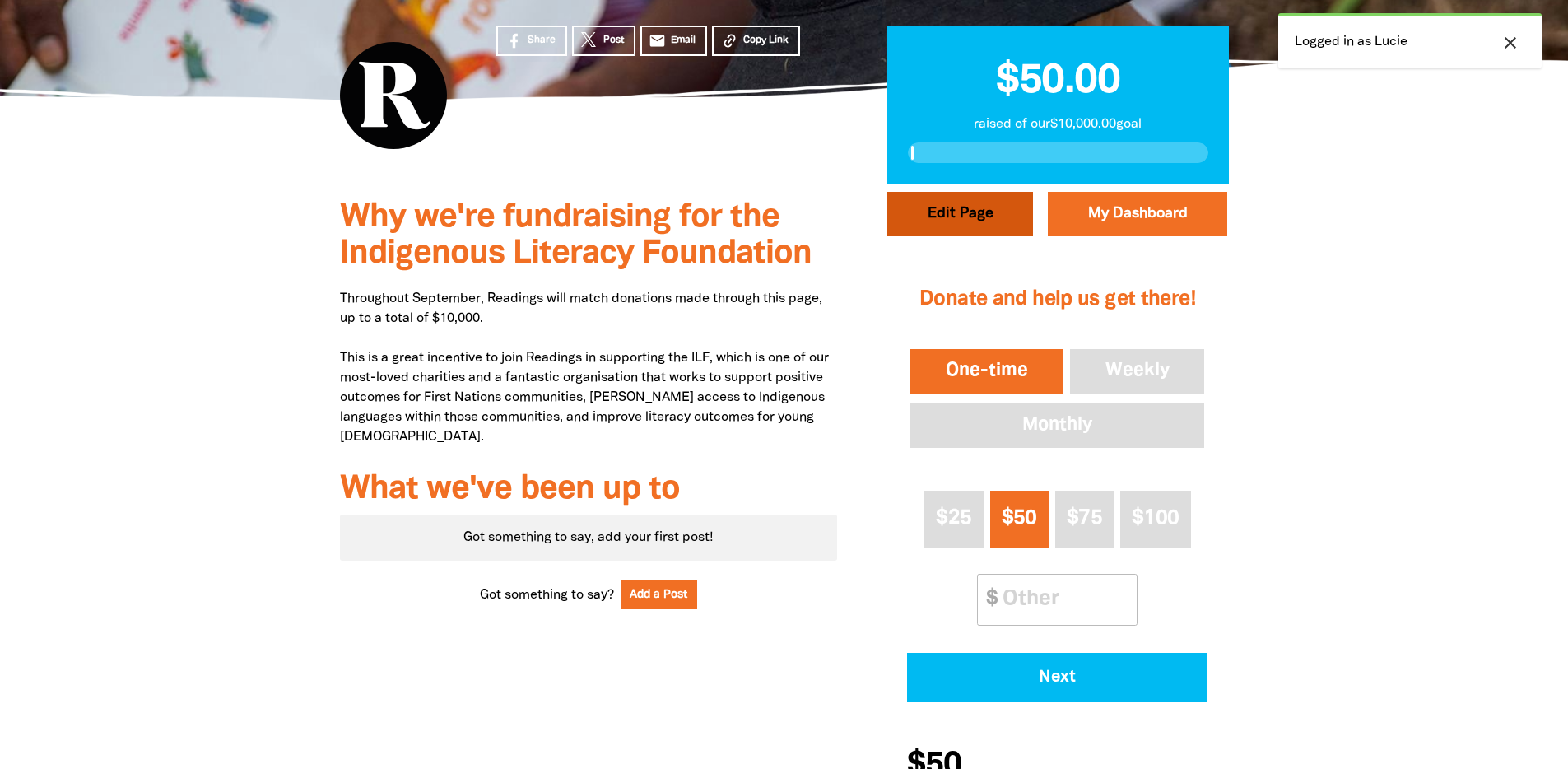
click at [962, 223] on button "Edit Page" at bounding box center [960, 214] width 146 height 45
select select "Yes"
select select "Activity"
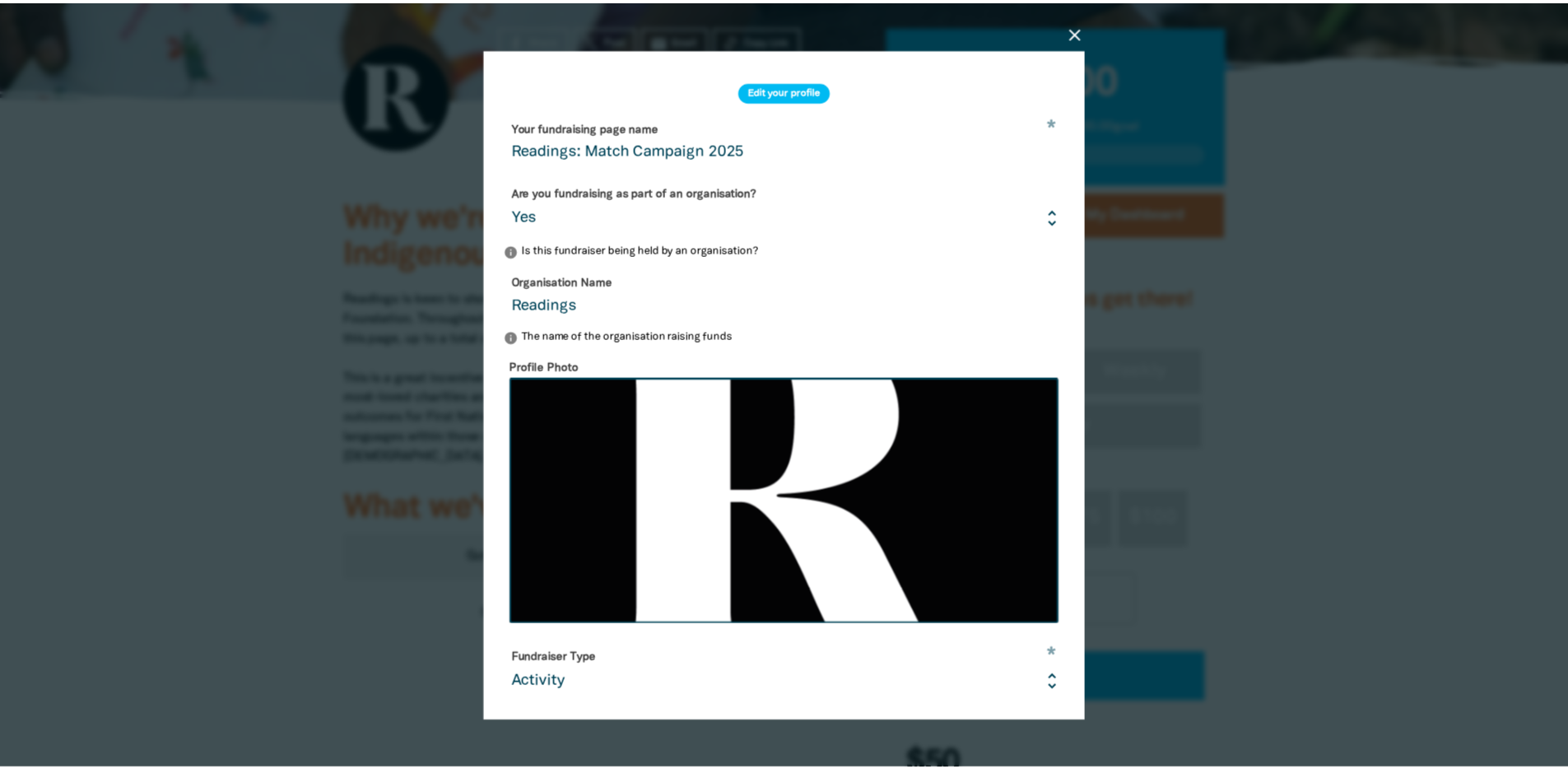
scroll to position [338, 0]
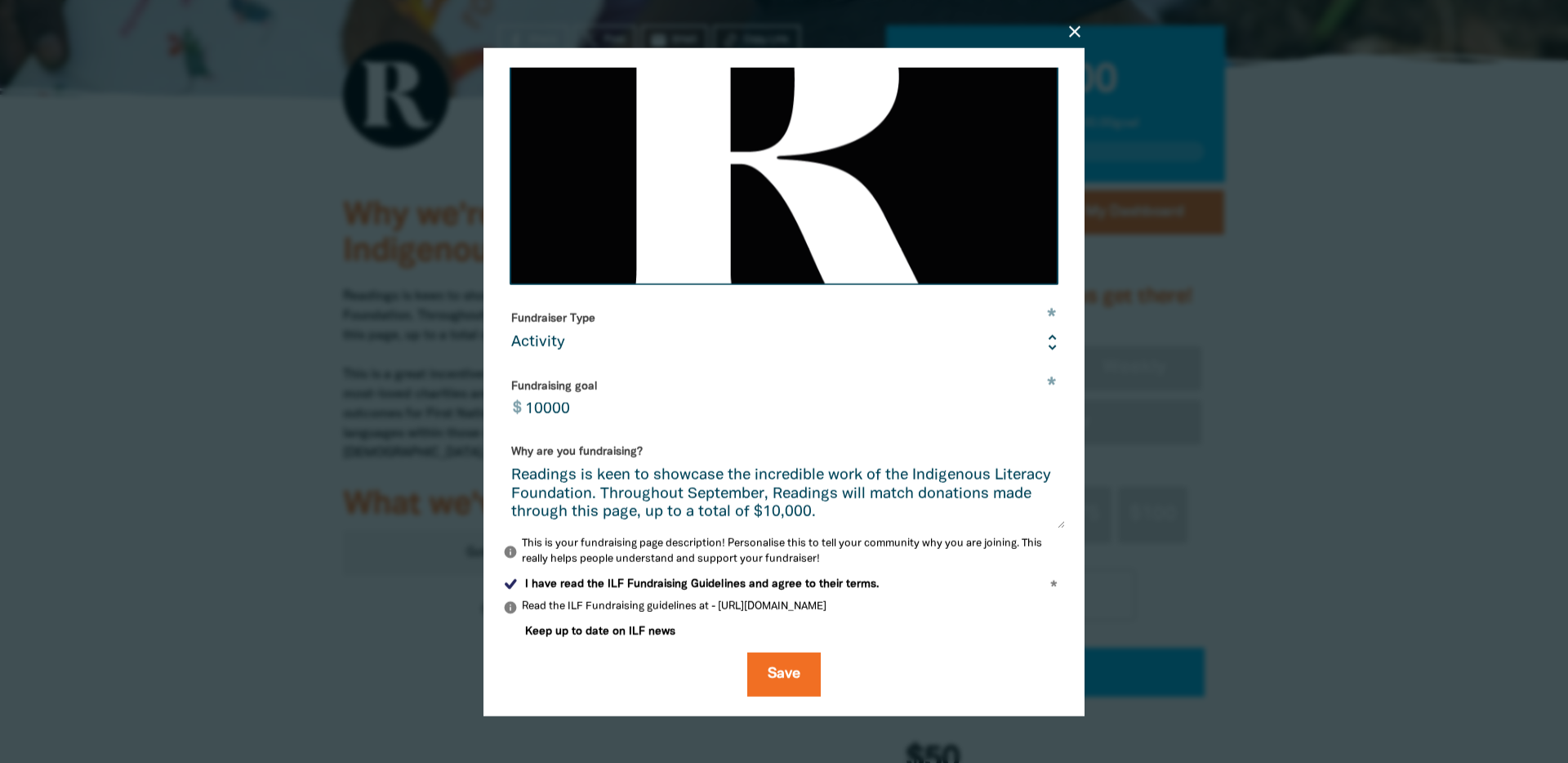
click at [1079, 33] on icon "close" at bounding box center [1075, 31] width 19 height 19
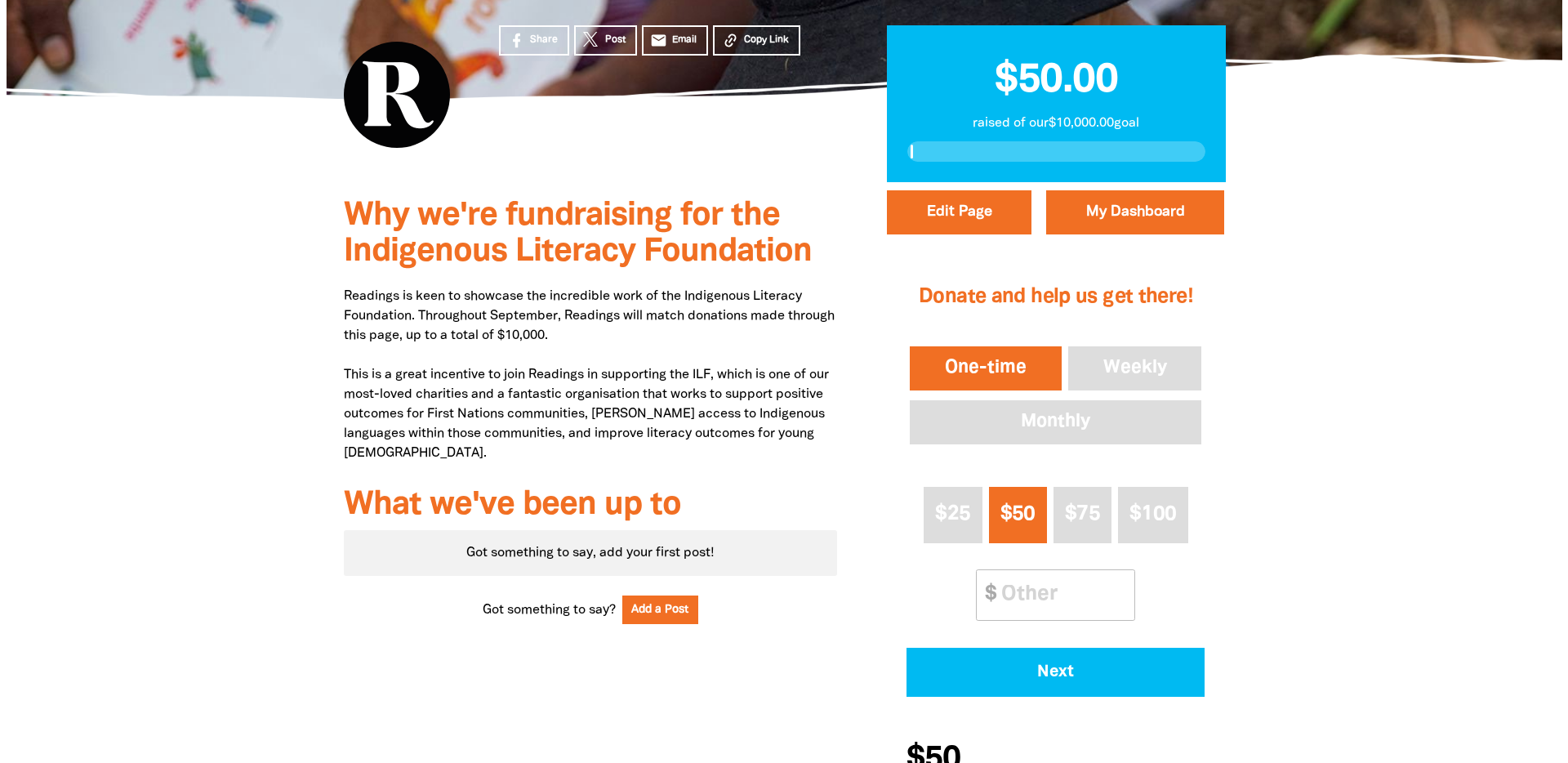
scroll to position [433, 0]
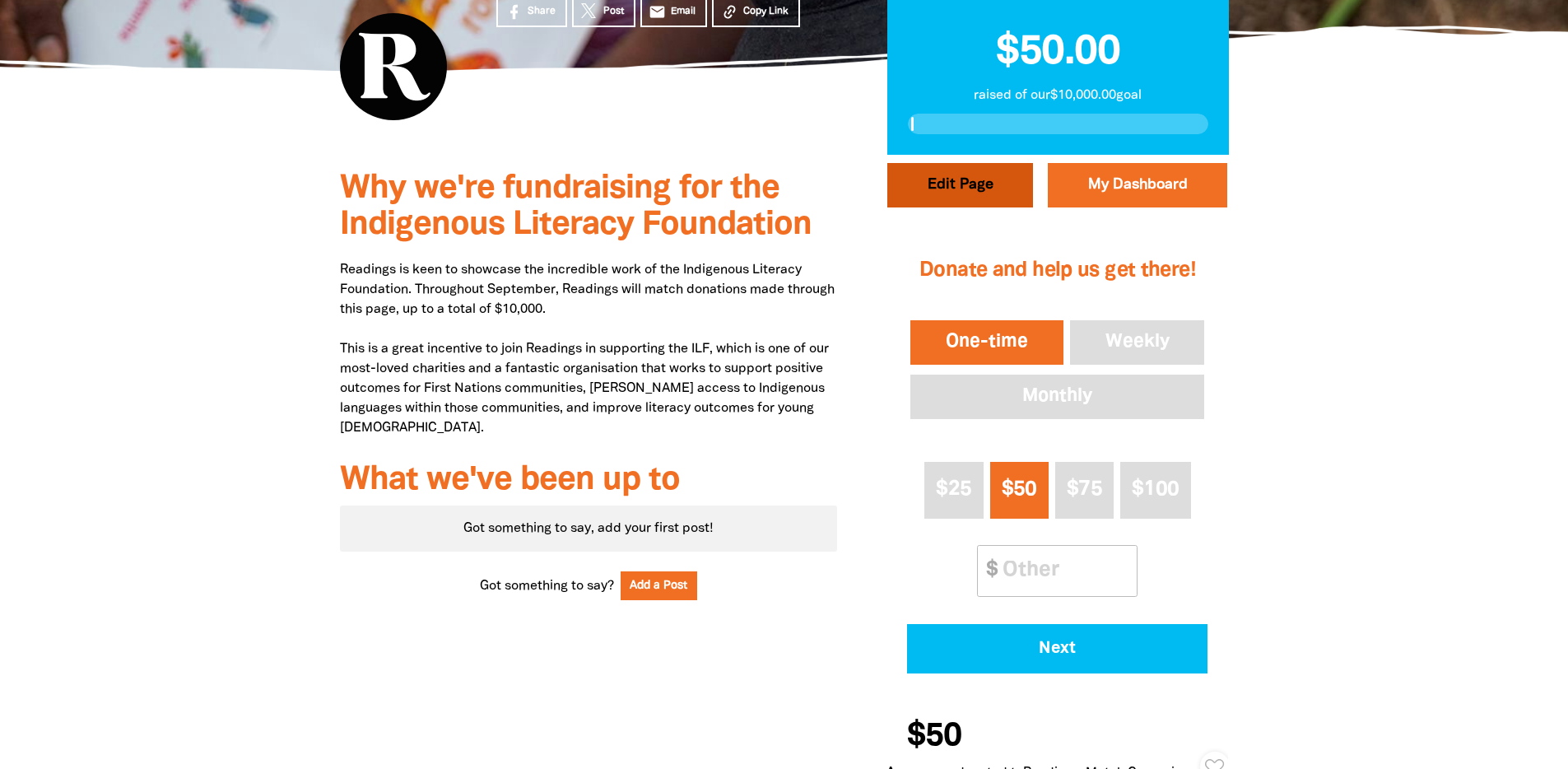
click at [913, 180] on button "Edit Page" at bounding box center [960, 185] width 146 height 45
select select "Yes"
select select "Activity"
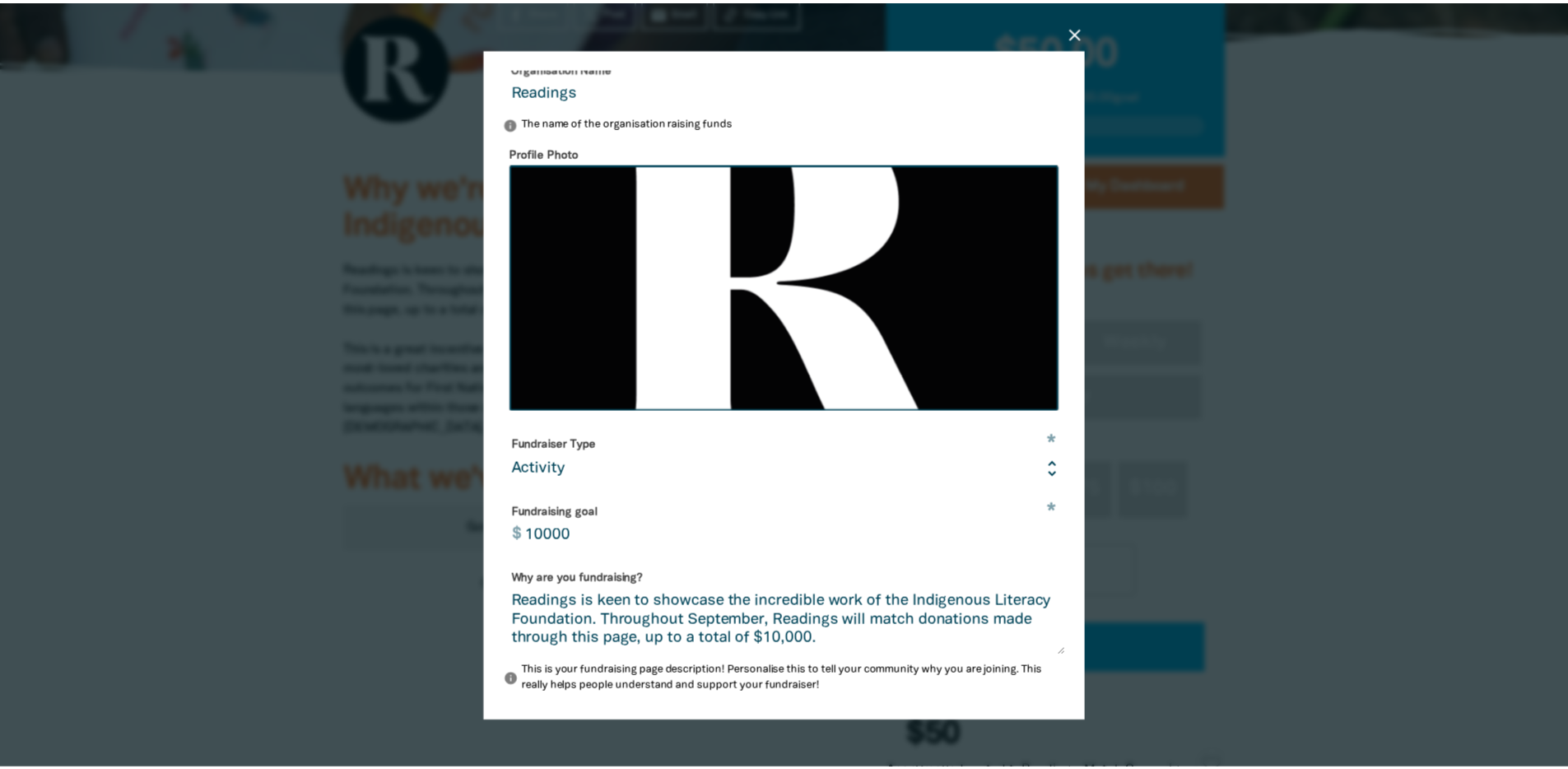
scroll to position [338, 0]
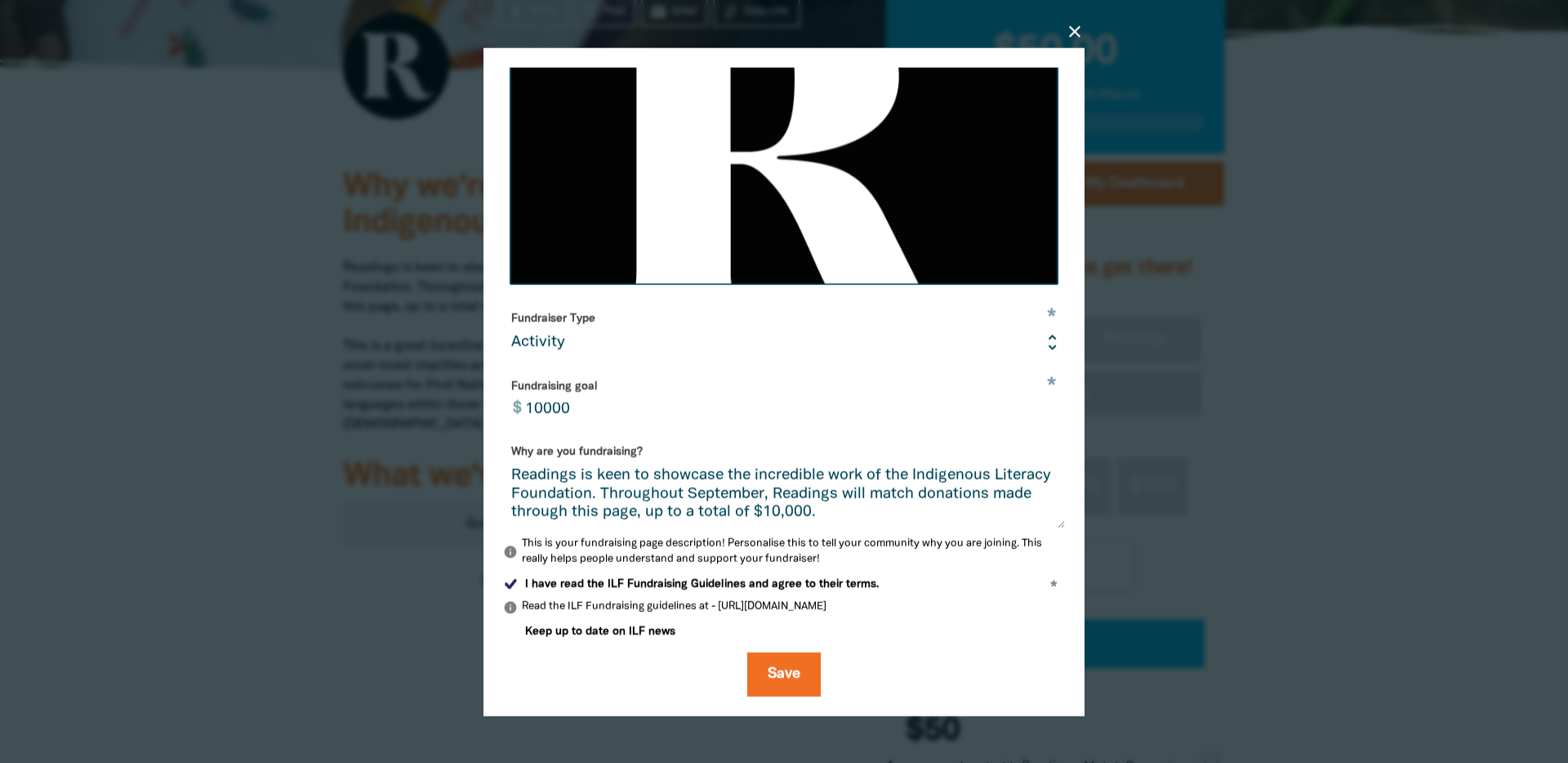
click at [668, 494] on textarea "Readings is keen to showcase the incredible work of the Indigenous Literacy Fou…" at bounding box center [784, 497] width 562 height 61
type textarea "Readings is keen to showcase the incredible work of the Indigenous Literacy Fou…"
click at [800, 688] on button "Save" at bounding box center [783, 675] width 73 height 44
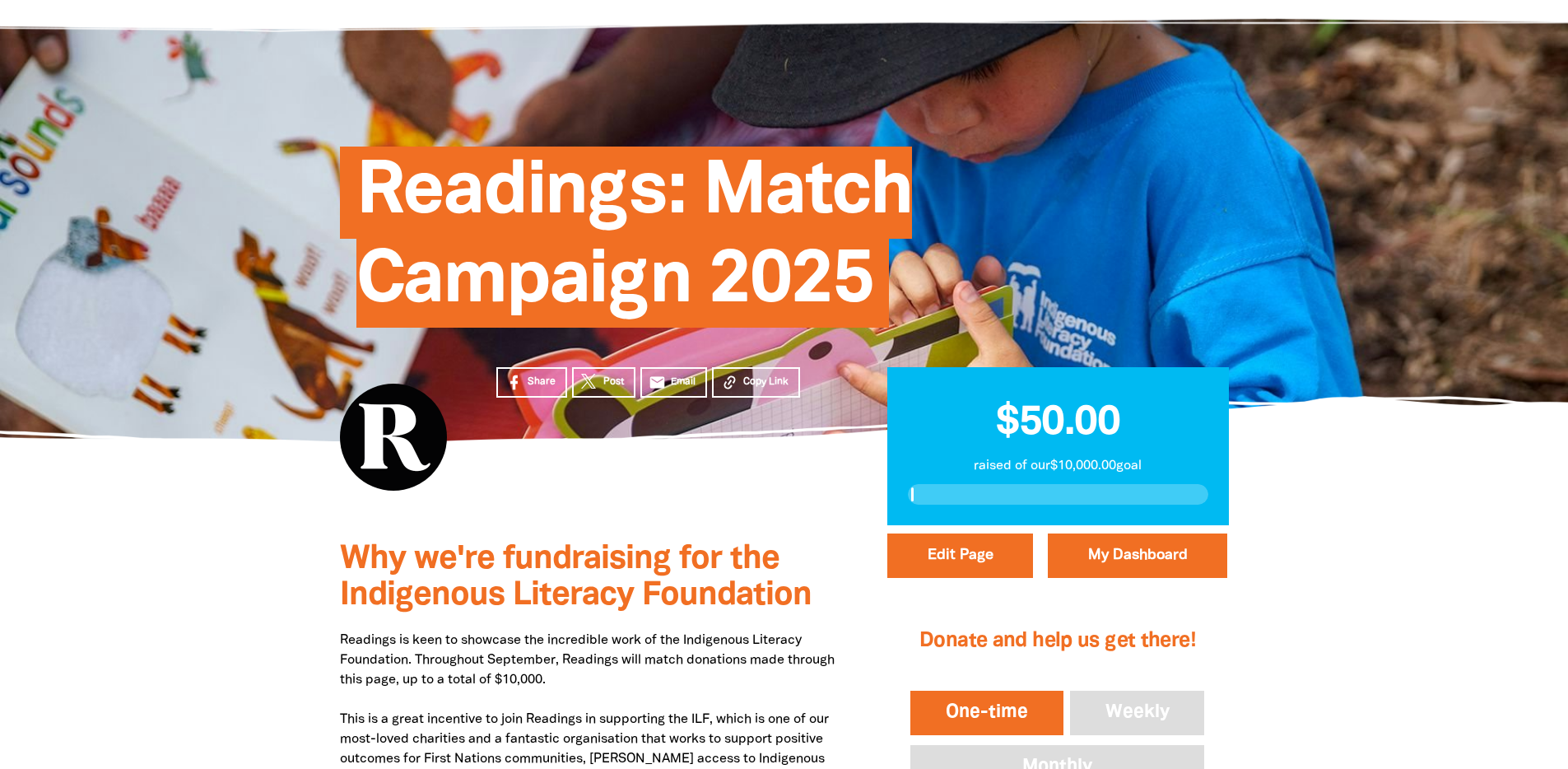
scroll to position [0, 0]
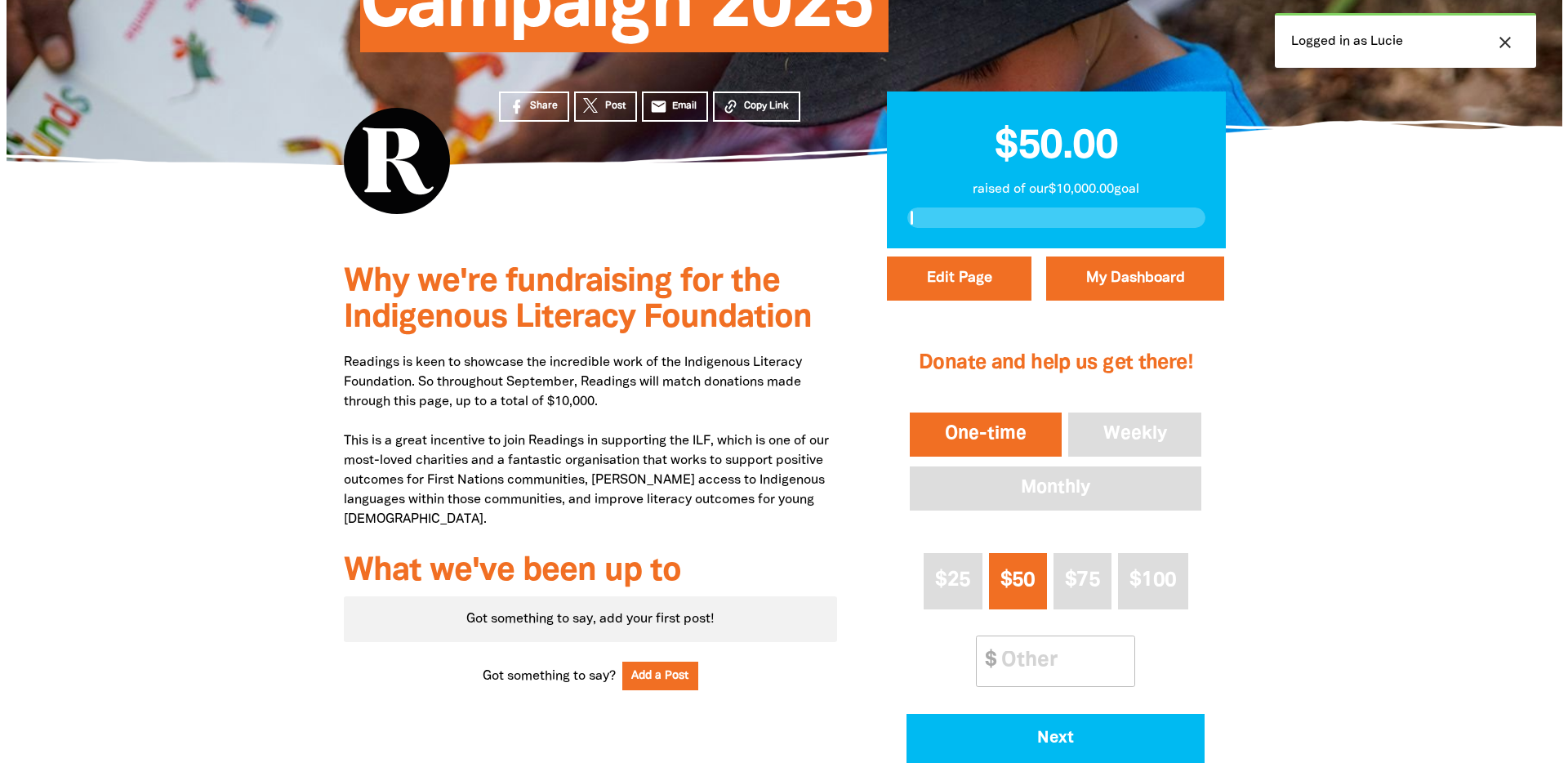
scroll to position [354, 0]
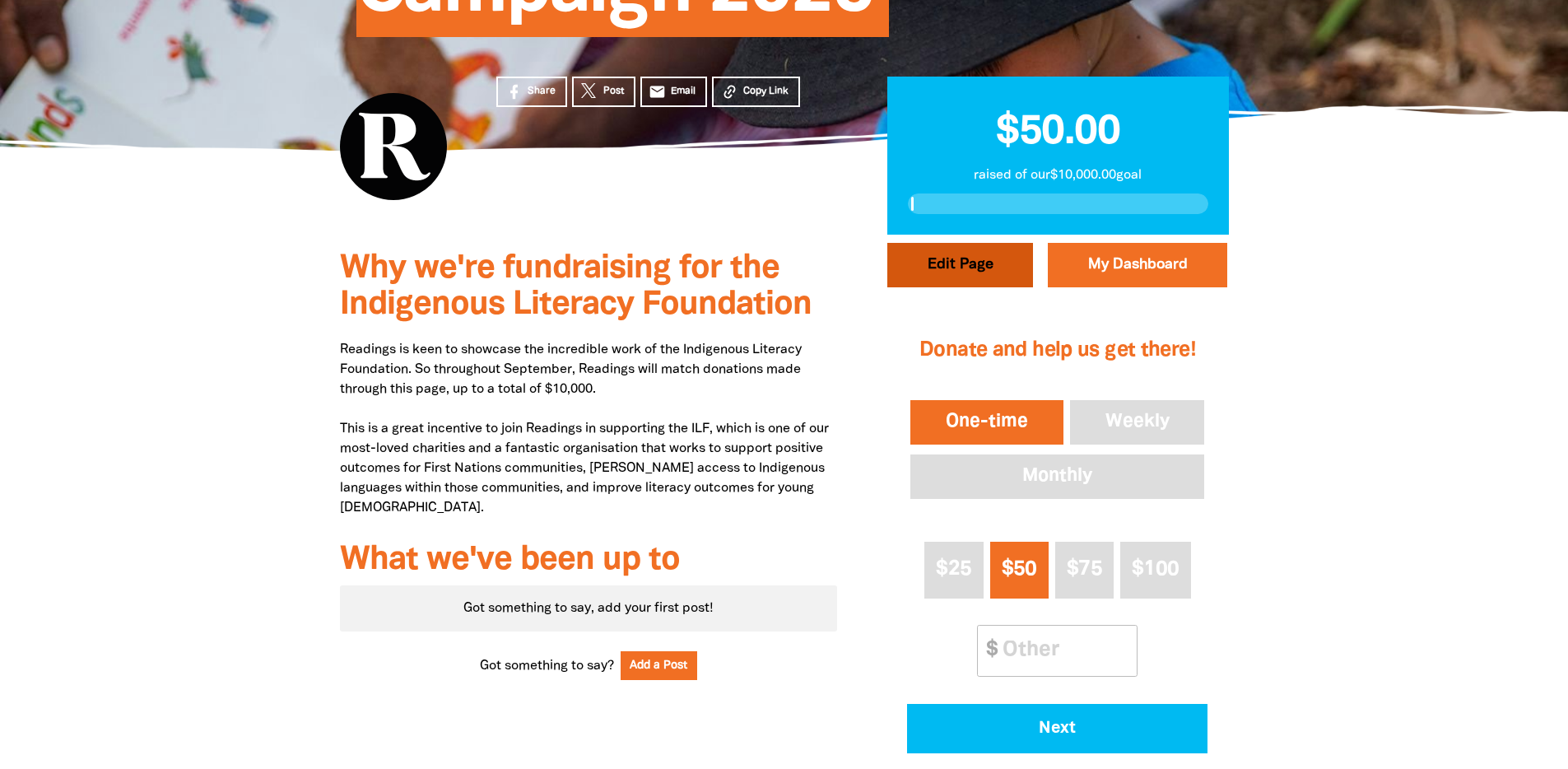
click at [968, 273] on button "Edit Page" at bounding box center [960, 266] width 146 height 45
select select "Yes"
select select "Activity"
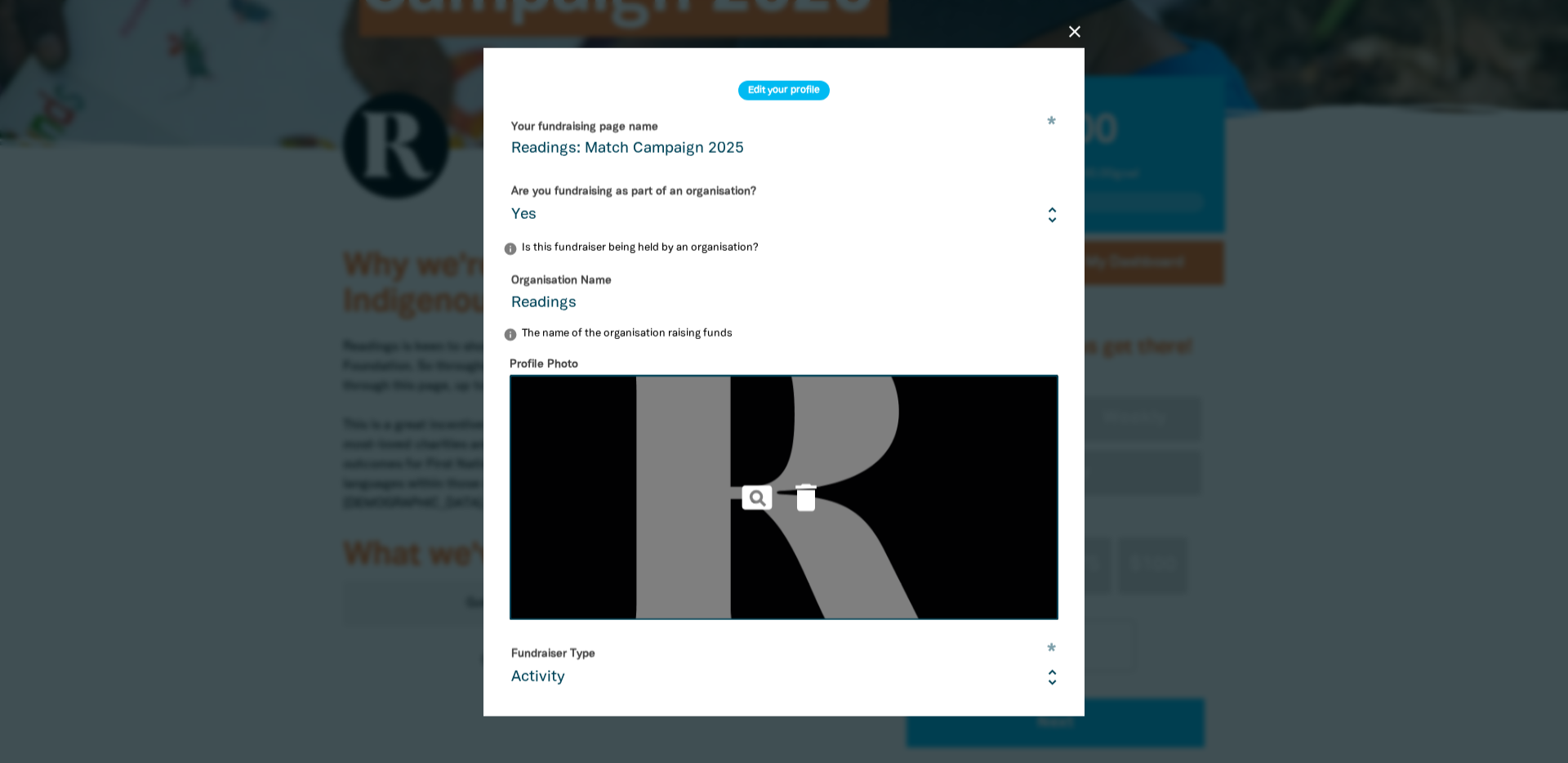
scroll to position [335, 0]
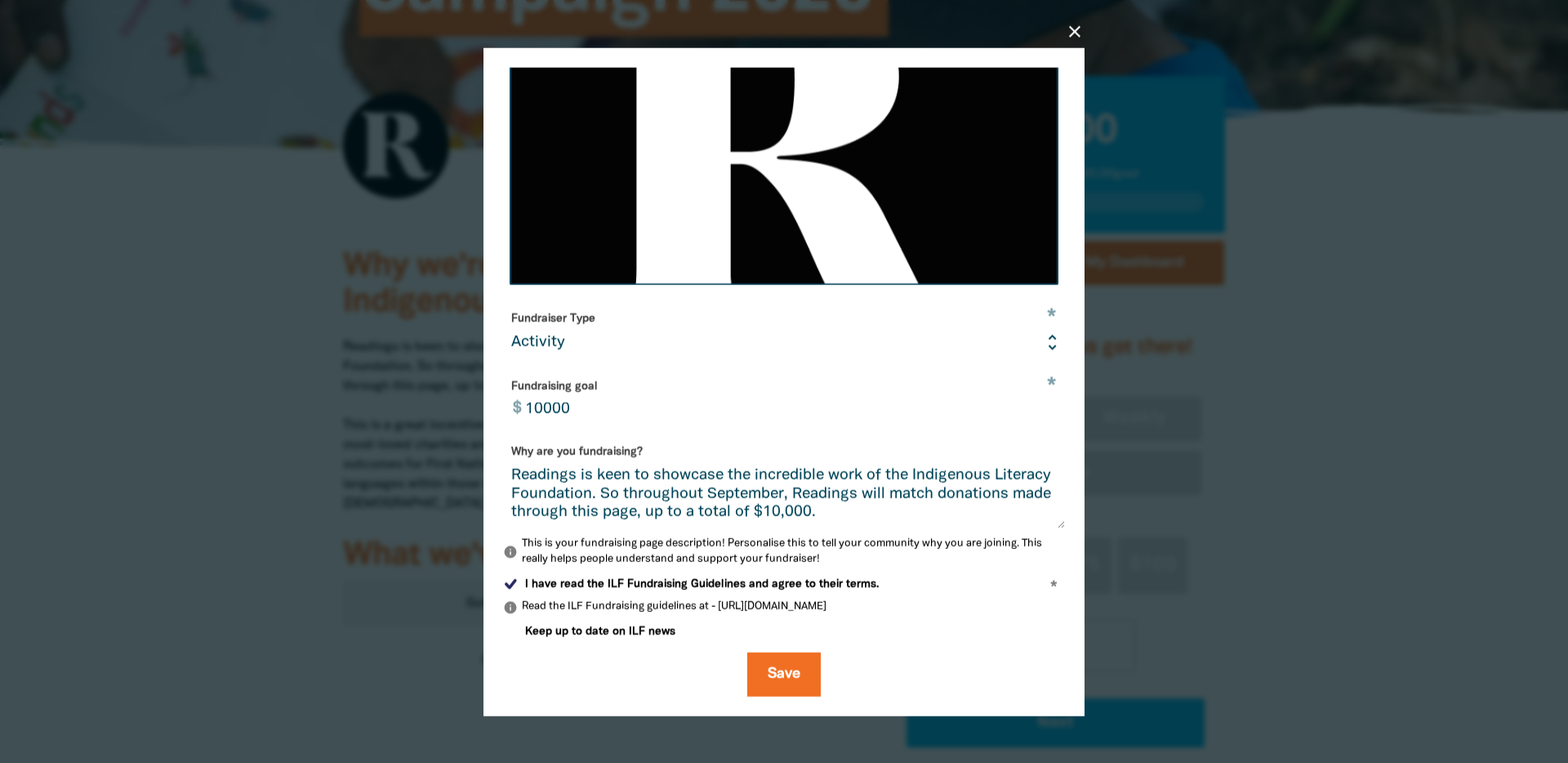
click at [627, 530] on div "Why are you fundraising? Readings is keen to showcase the incredible work of th…" at bounding box center [784, 502] width 562 height 130
click at [618, 492] on textarea "Readings is keen to showcase the incredible work of the Indigenous Literacy Fou…" at bounding box center [784, 497] width 562 height 61
drag, startPoint x: 687, startPoint y: 492, endPoint x: 466, endPoint y: 458, distance: 223.6
click at [466, 458] on div "close Edit your profile * Your fundraising page name Readings: Match Campaign 2…" at bounding box center [783, 381] width 653 height 744
click at [531, 484] on textarea "Readings is keen to showcase the incredible work of the Indigenous Literacy Fou…" at bounding box center [784, 497] width 562 height 61
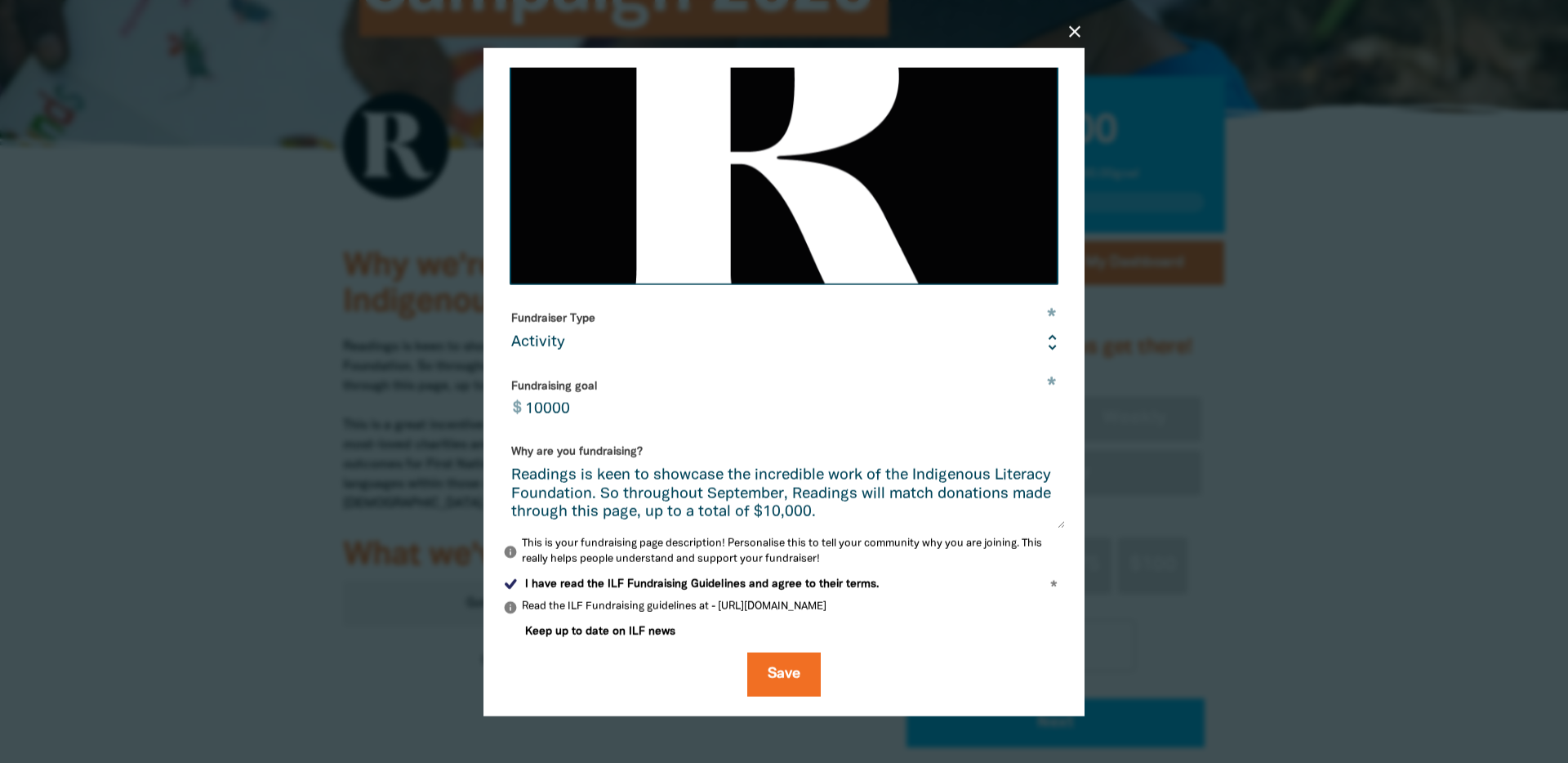
click at [687, 493] on textarea "Readings is keen to showcase the incredible work of the Indigenous Literacy Fou…" at bounding box center [784, 497] width 562 height 61
click at [888, 488] on textarea "Readings is keen to showcase the incredible work of the Indigenous Literacy Fou…" at bounding box center [784, 497] width 562 height 61
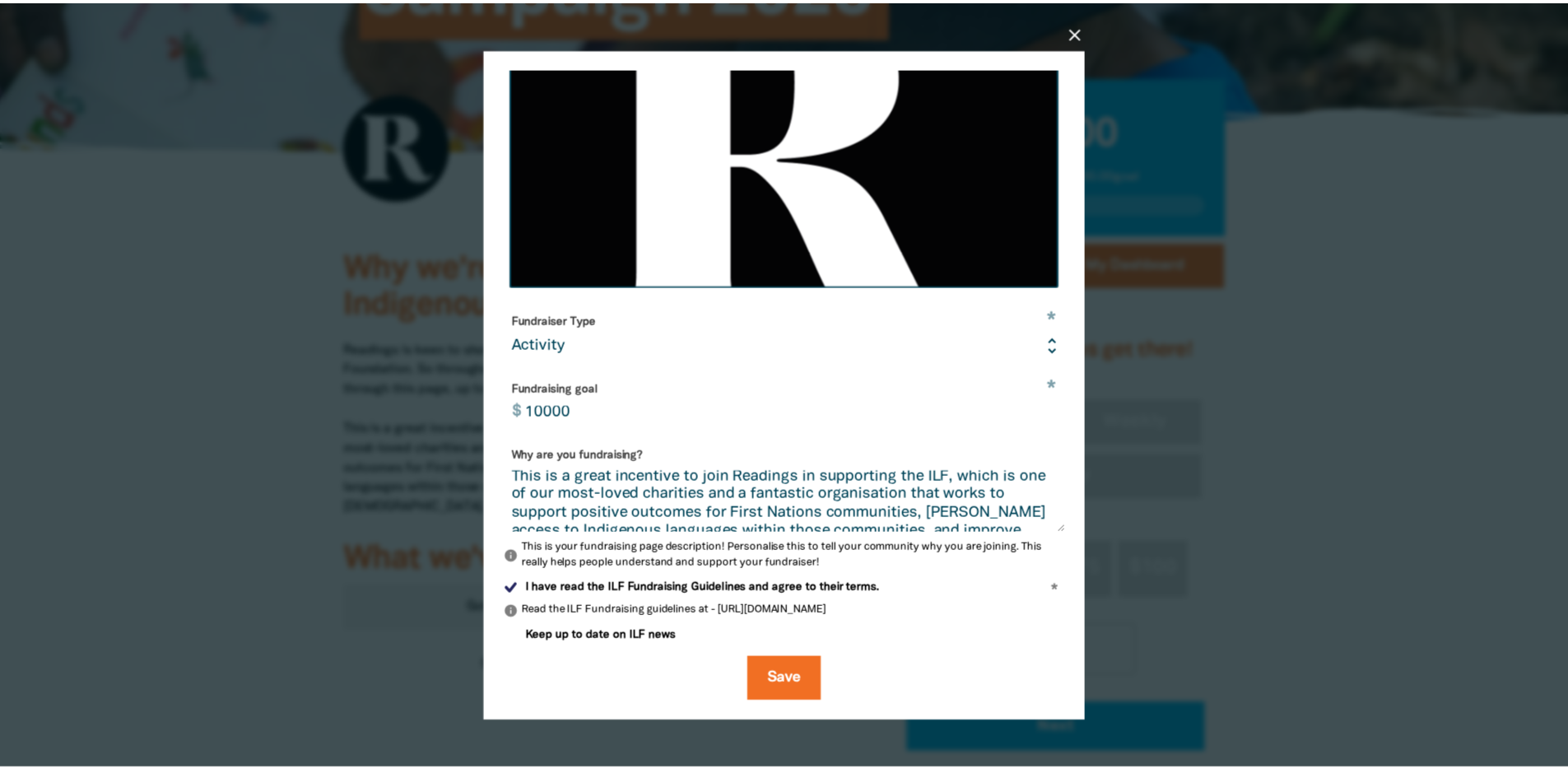
scroll to position [113, 0]
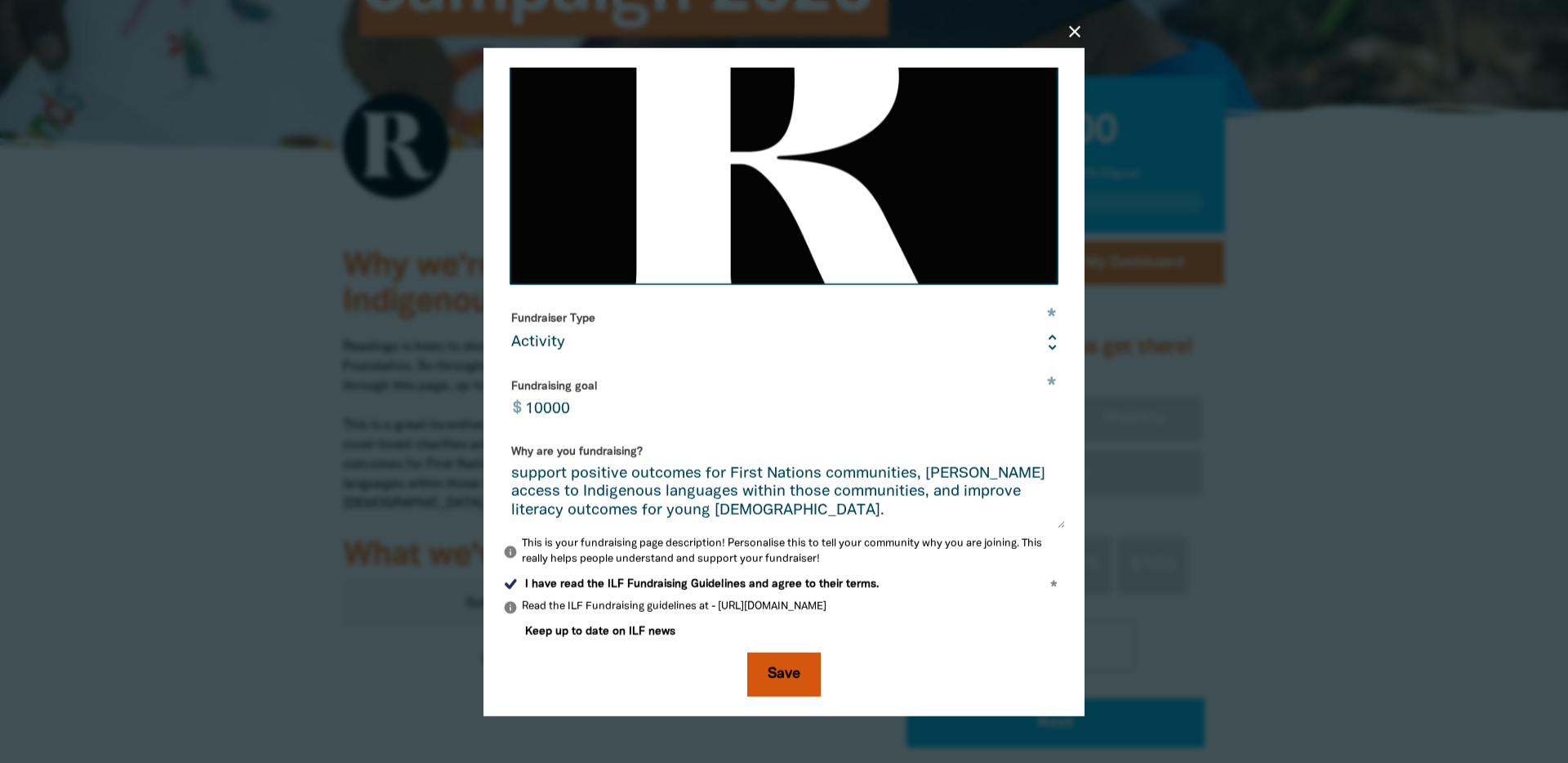
type textarea "Readings is keen to showcase the incredible work of the Indigenous Literacy Fou…"
click at [781, 677] on button "Save" at bounding box center [783, 675] width 73 height 44
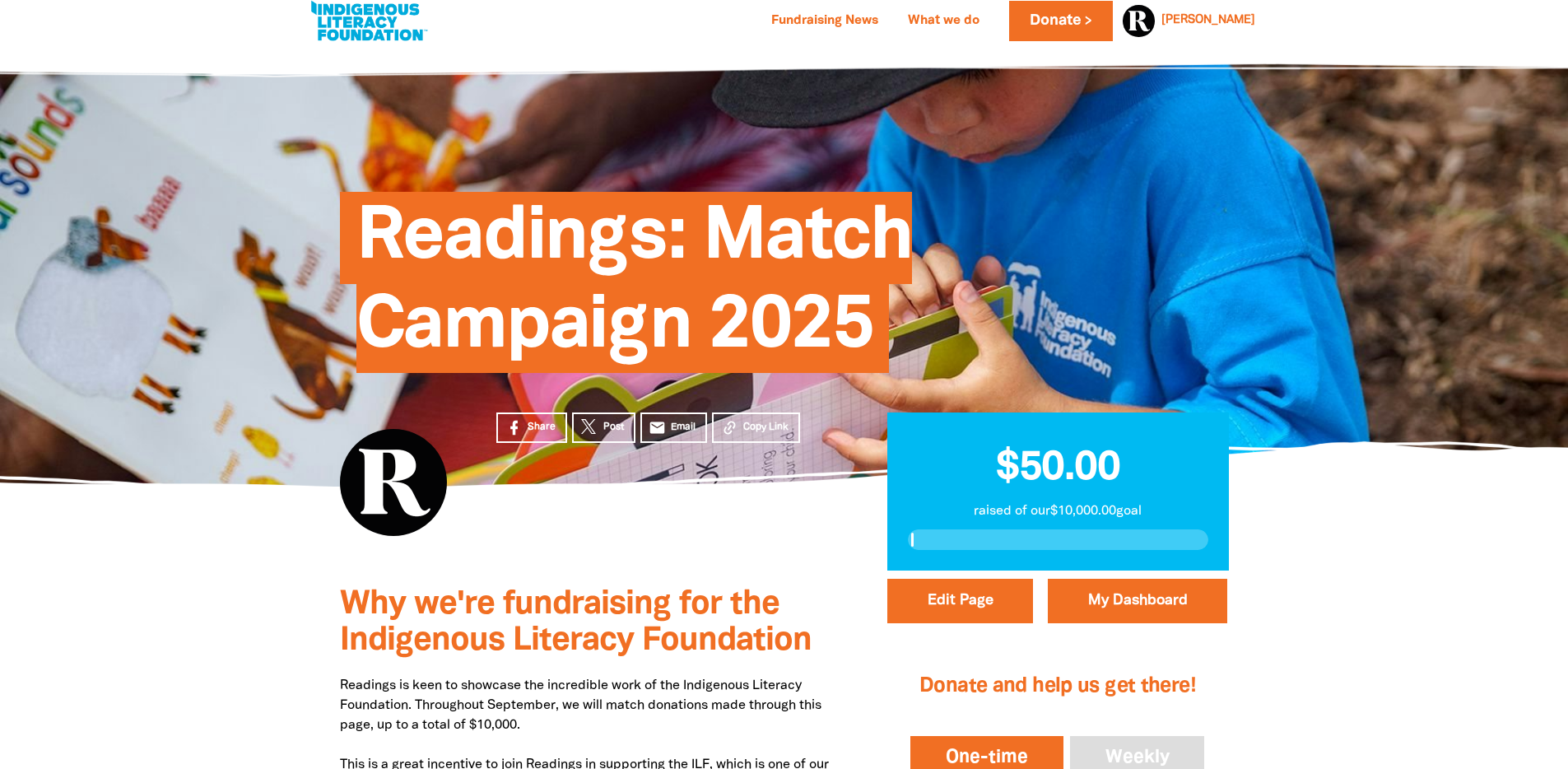
scroll to position [0, 0]
